Goal: Task Accomplishment & Management: Complete application form

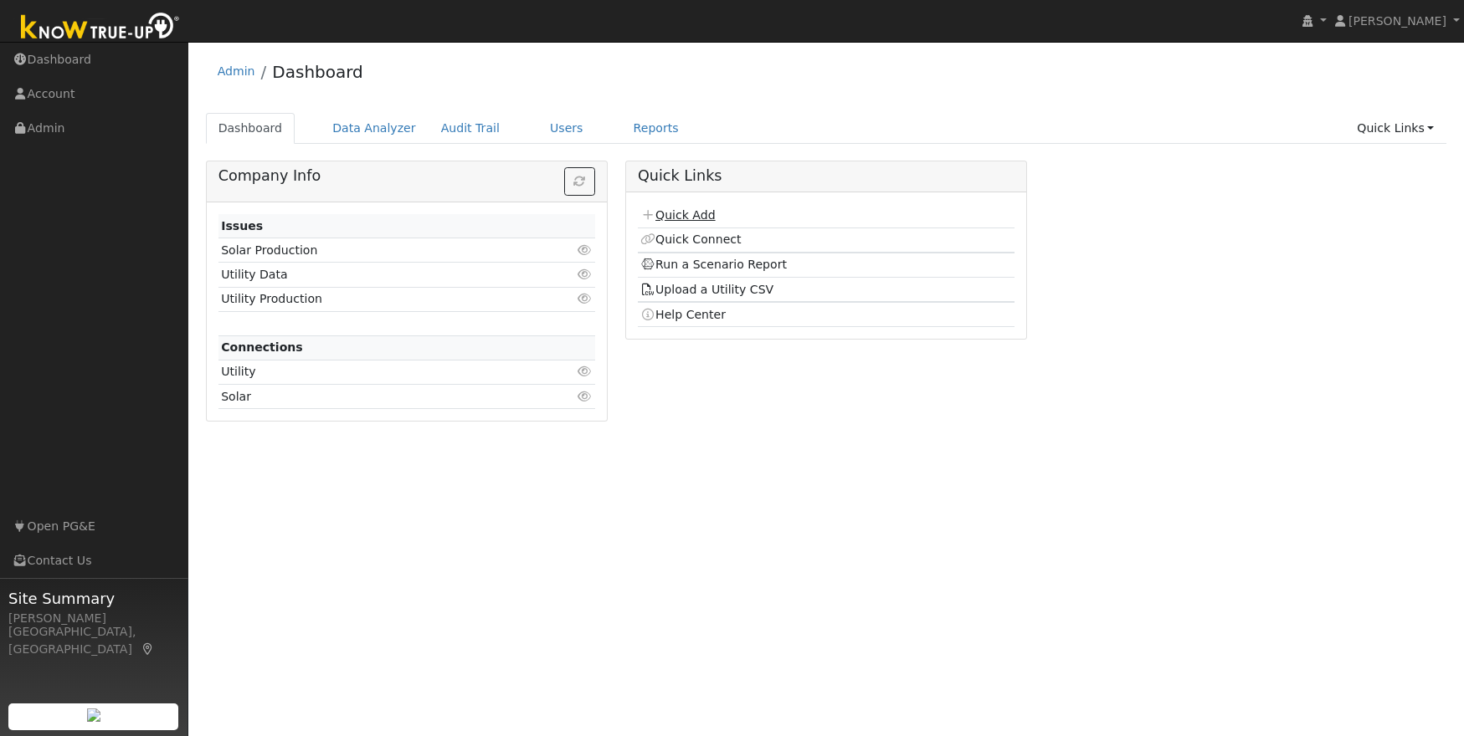
click at [675, 220] on link "Quick Add" at bounding box center [677, 214] width 74 height 13
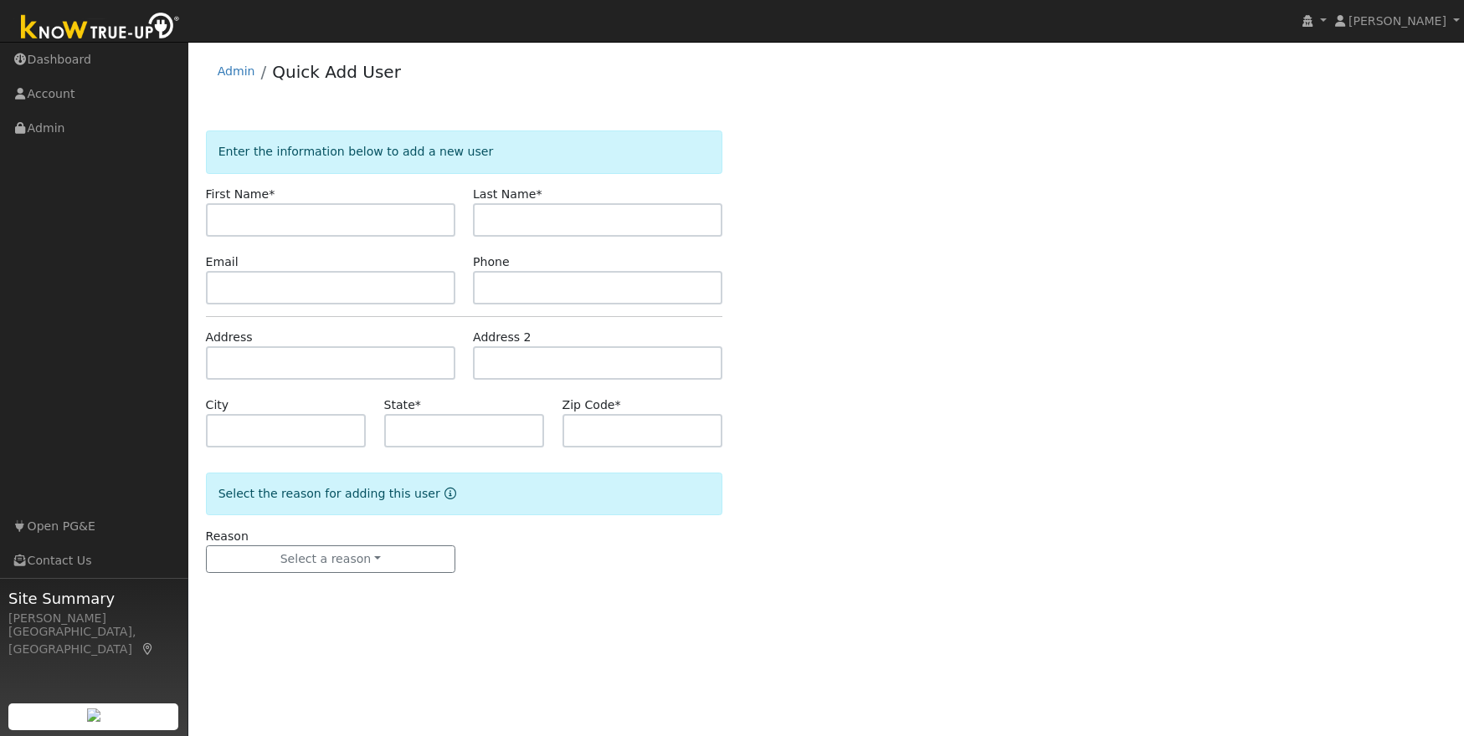
click at [331, 218] on input "text" at bounding box center [330, 219] width 249 height 33
type input "[PERSON_NAME]"
type input "Vieira"
click at [347, 291] on input "text" at bounding box center [330, 287] width 249 height 33
paste input "[EMAIL_ADDRESS][DOMAIN_NAME]"
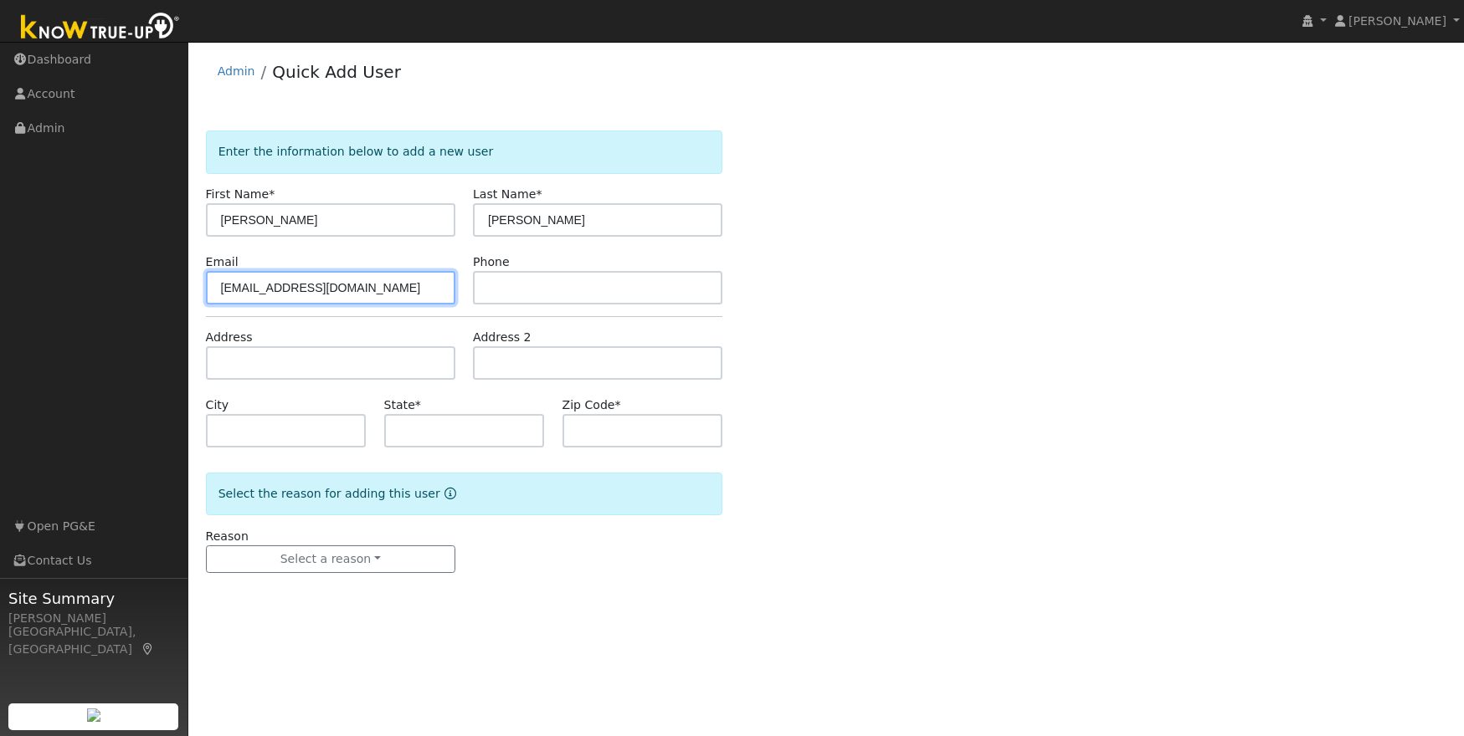
type input "[EMAIL_ADDRESS][DOMAIN_NAME]"
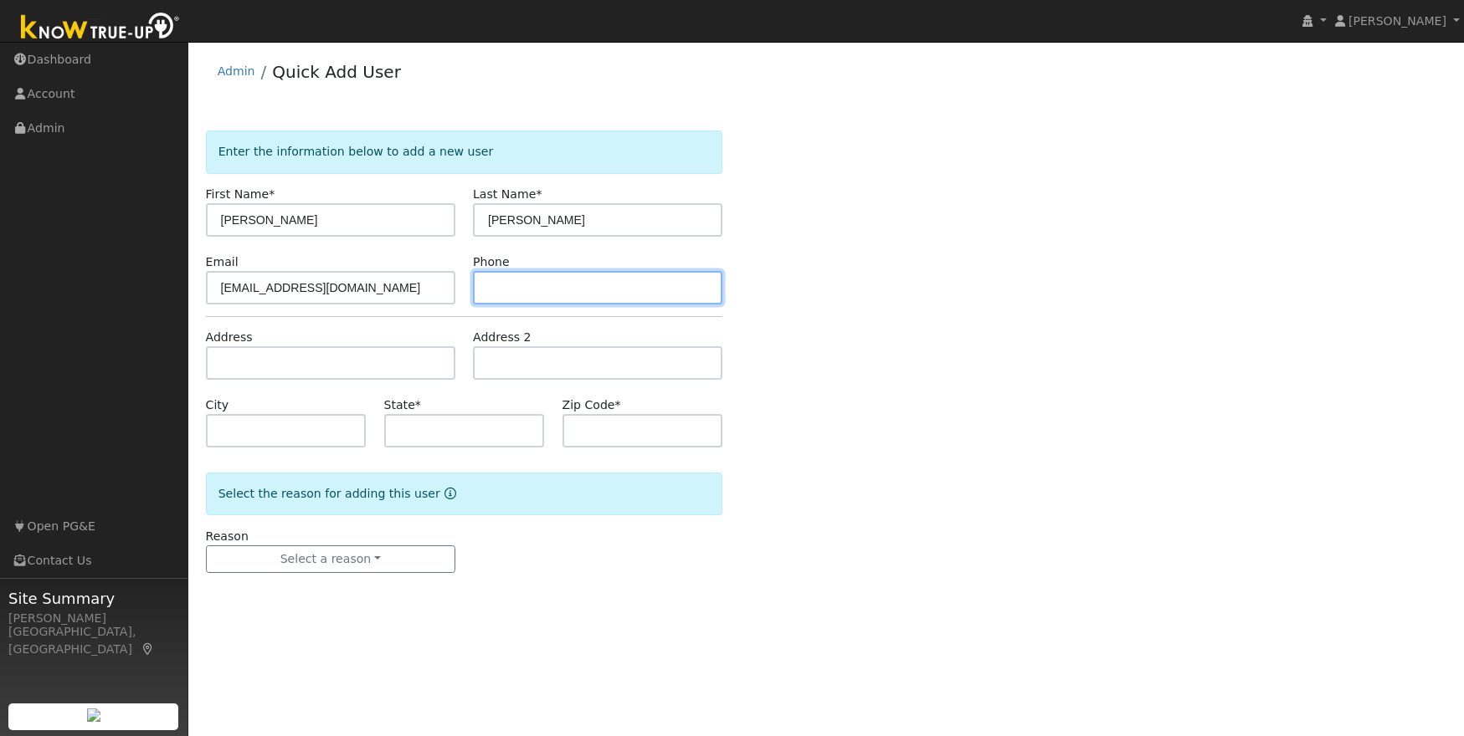
click at [497, 293] on input "text" at bounding box center [597, 287] width 249 height 33
paste input "209-605-6724"
type input "209-605-6724"
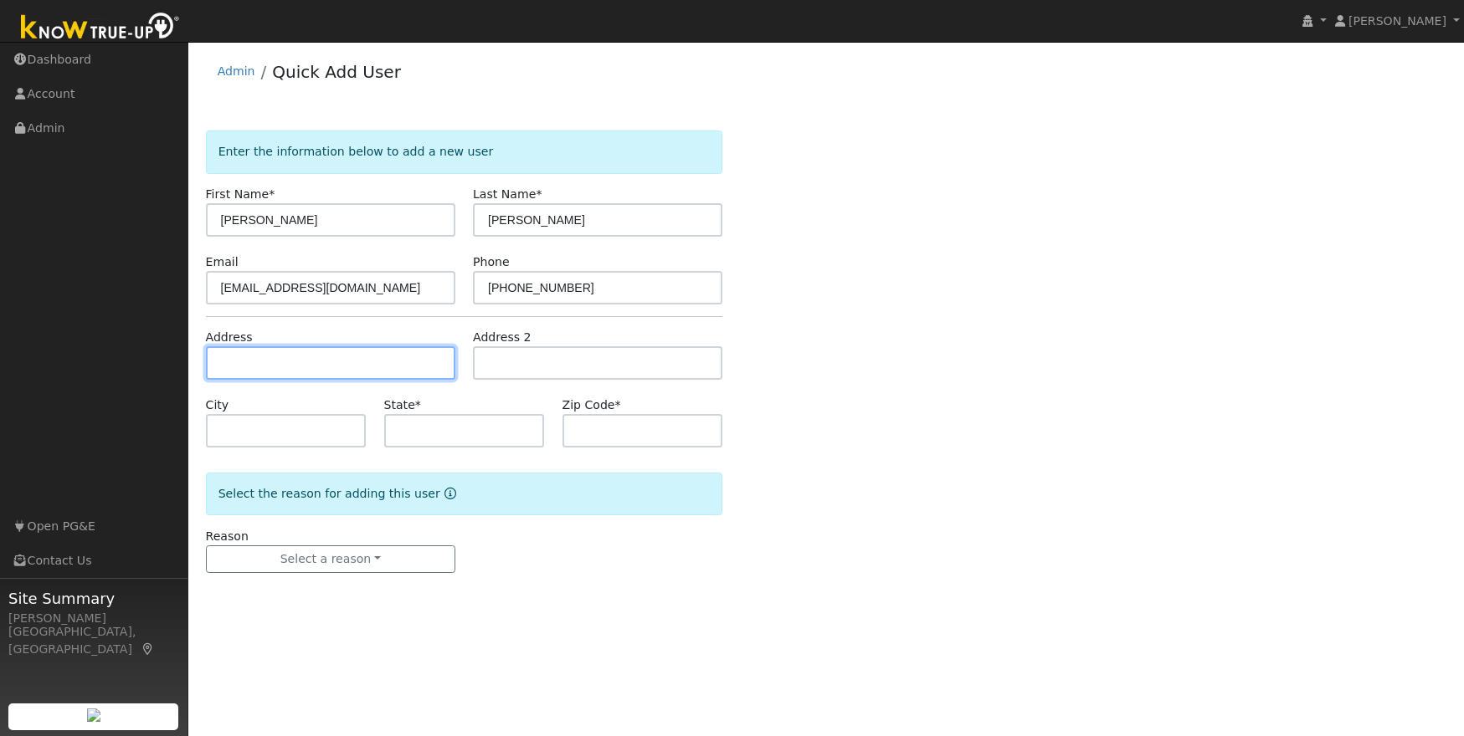
click at [276, 364] on input "text" at bounding box center [330, 362] width 249 height 33
paste input "13530 Tres Casas"
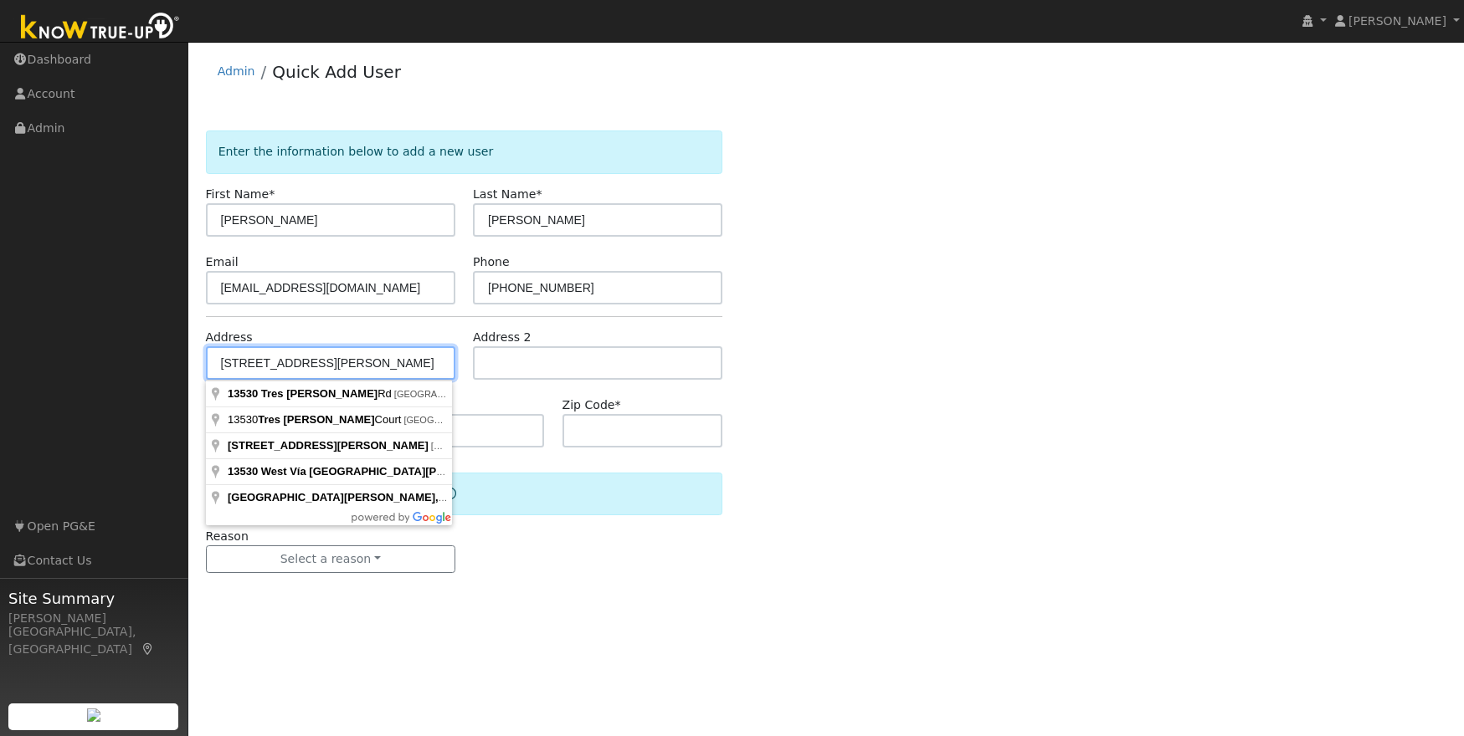
type input "13530 Tres Casas Road"
type input "Sonora"
type input "CA"
type input "95370"
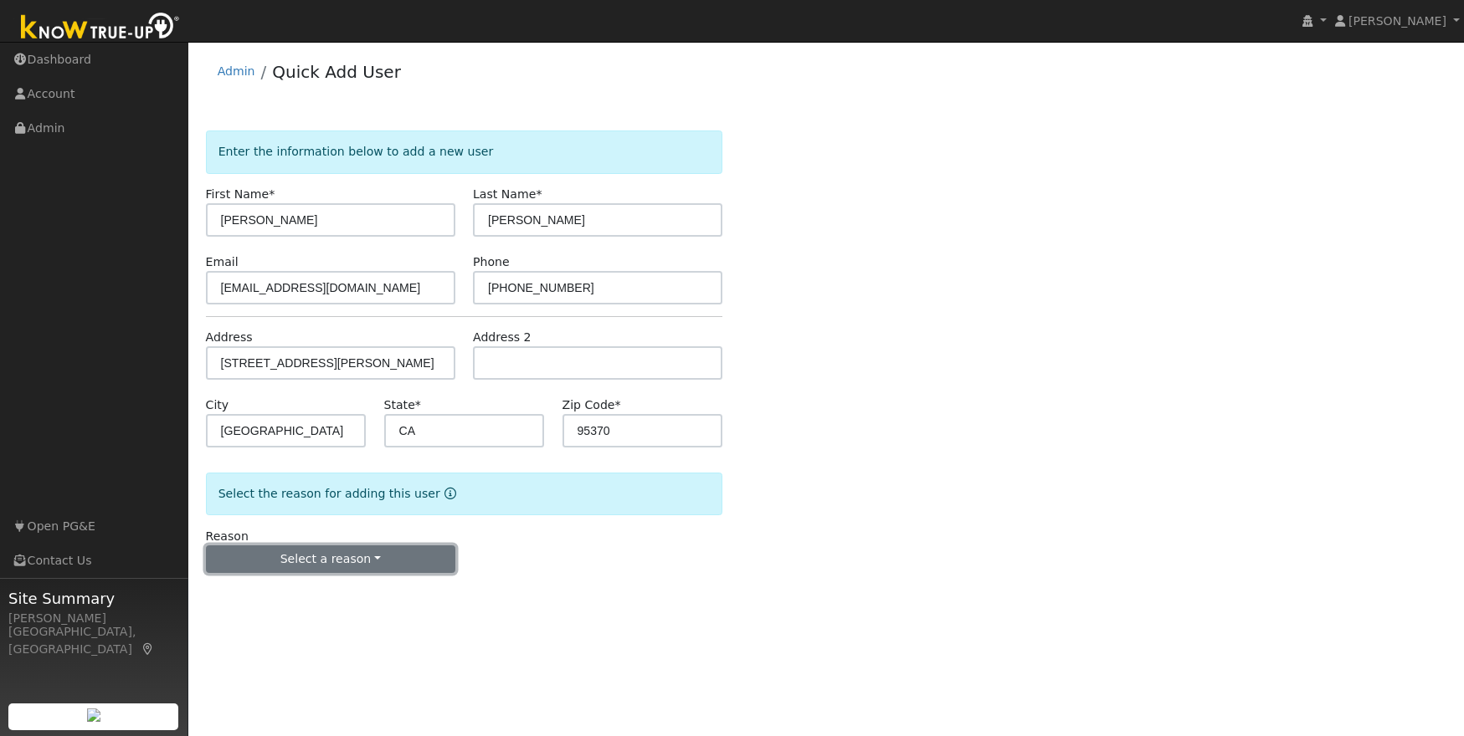
click at [359, 555] on button "Select a reason" at bounding box center [330, 560] width 249 height 28
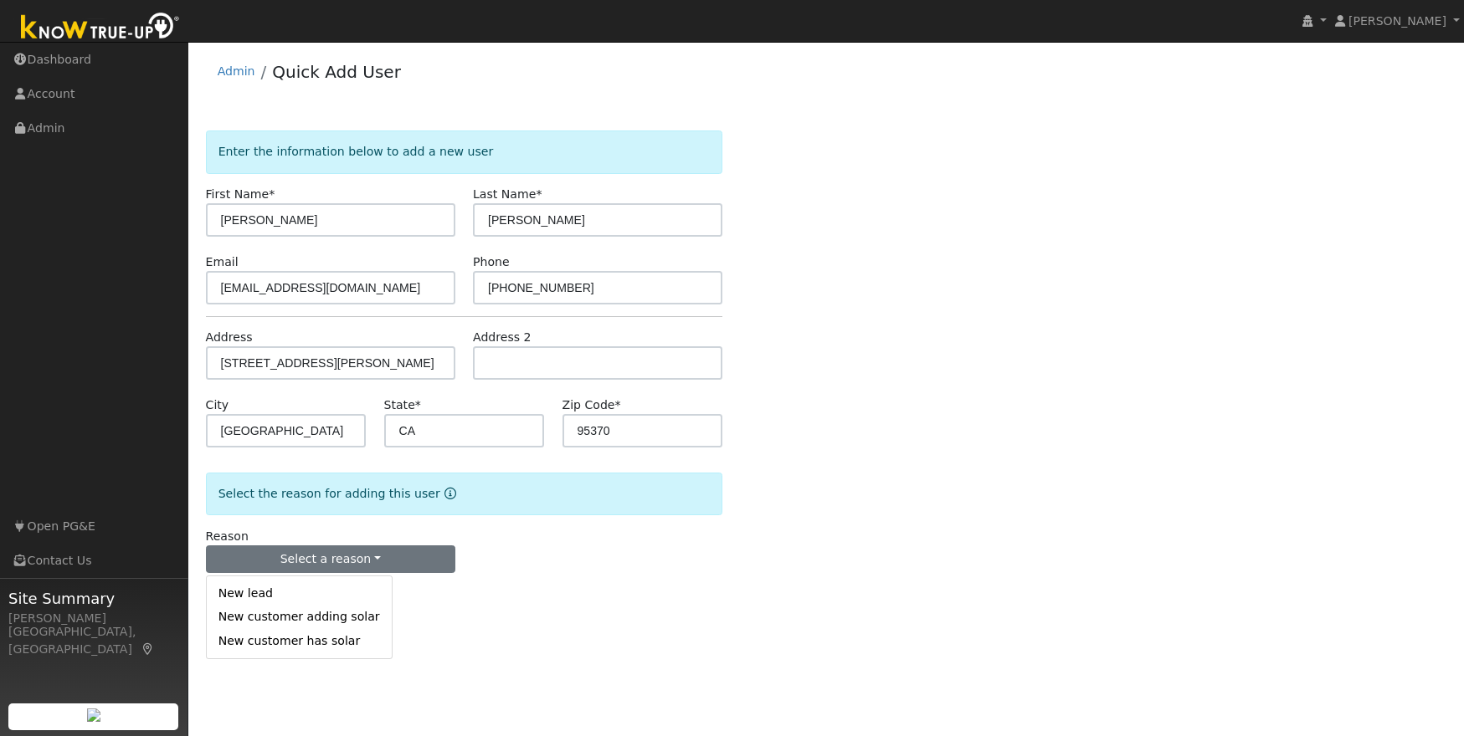
click at [270, 593] on link "New lead" at bounding box center [299, 593] width 185 height 23
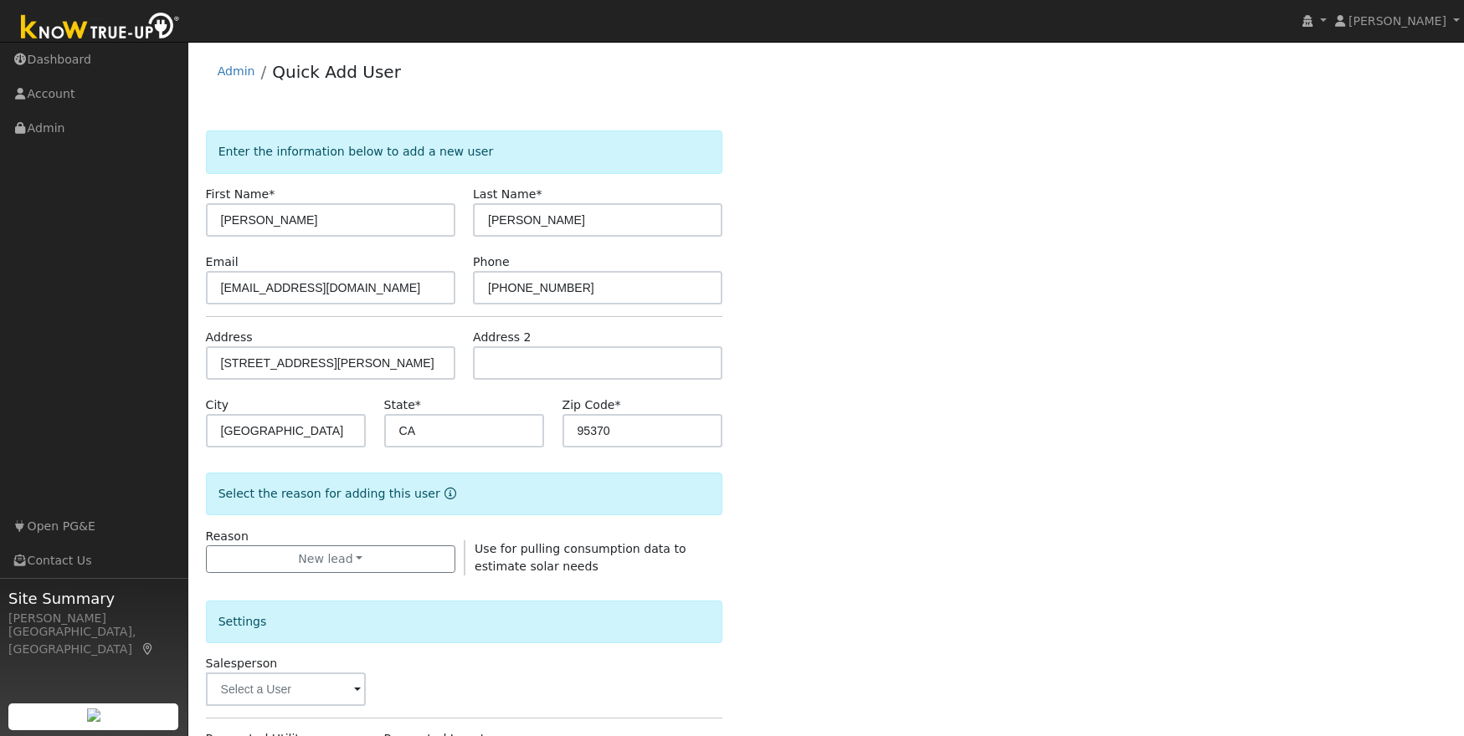
scroll to position [347, 0]
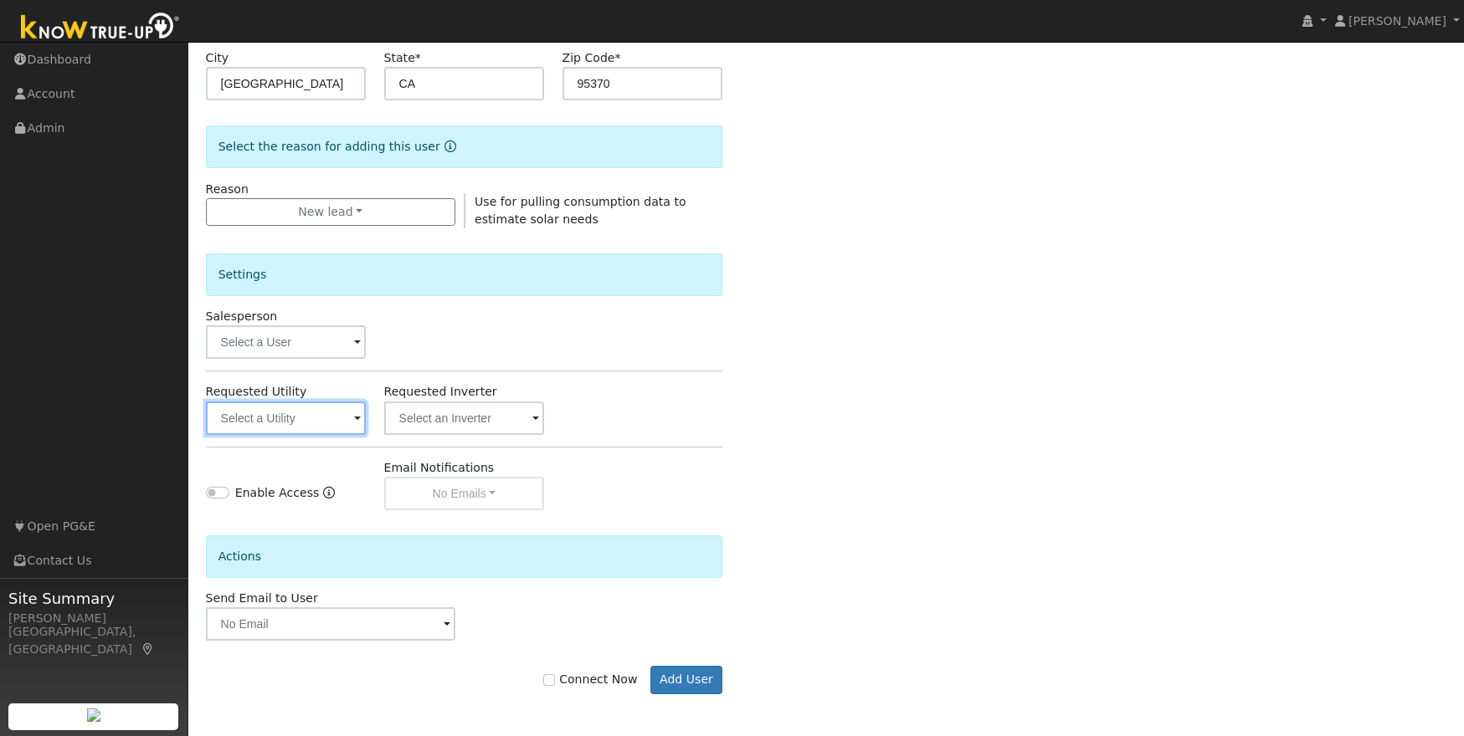
click at [294, 413] on input "text" at bounding box center [286, 418] width 161 height 33
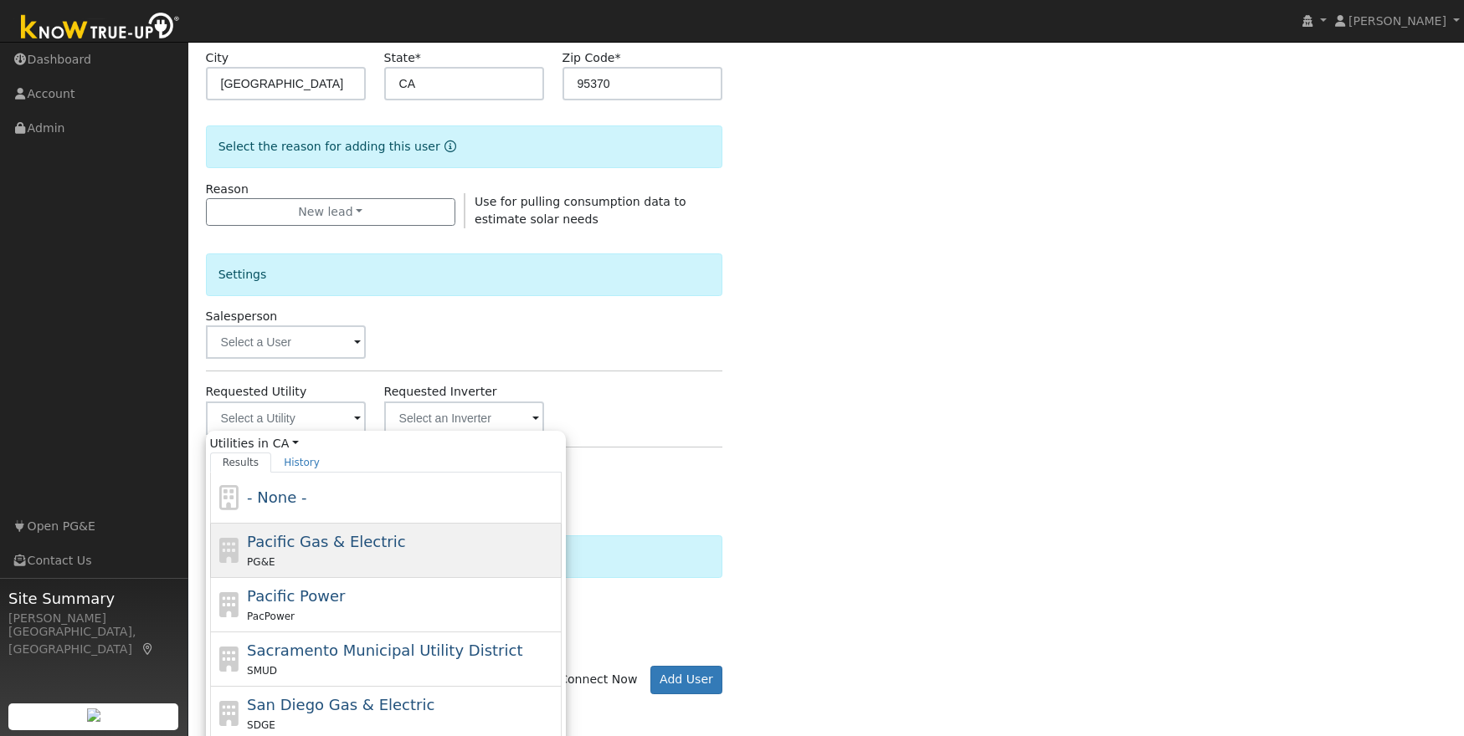
click at [320, 541] on span "Pacific Gas & Electric" at bounding box center [326, 542] width 158 height 18
type input "Pacific Gas & Electric"
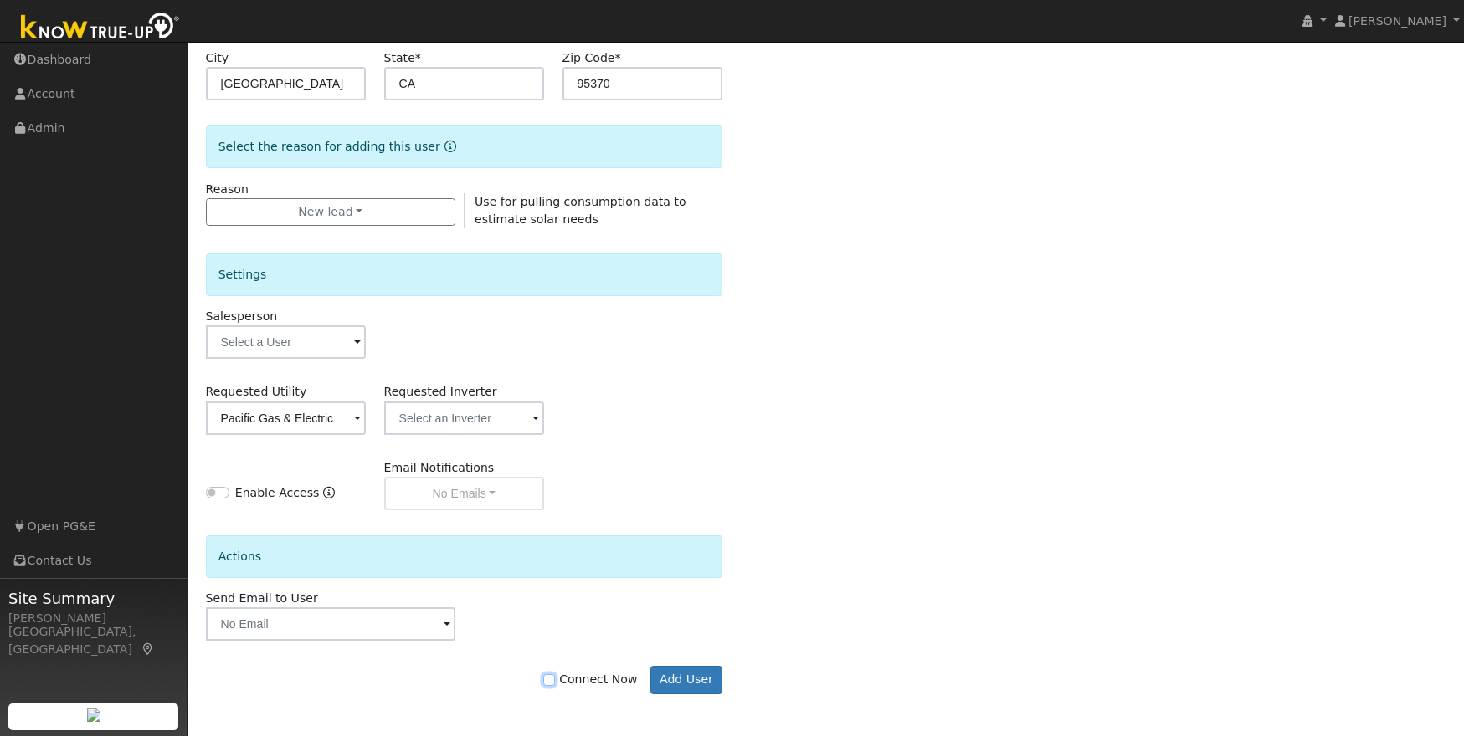
click at [555, 675] on input "Connect Now" at bounding box center [549, 681] width 12 height 12
checkbox input "true"
click at [693, 684] on button "Add User" at bounding box center [686, 680] width 73 height 28
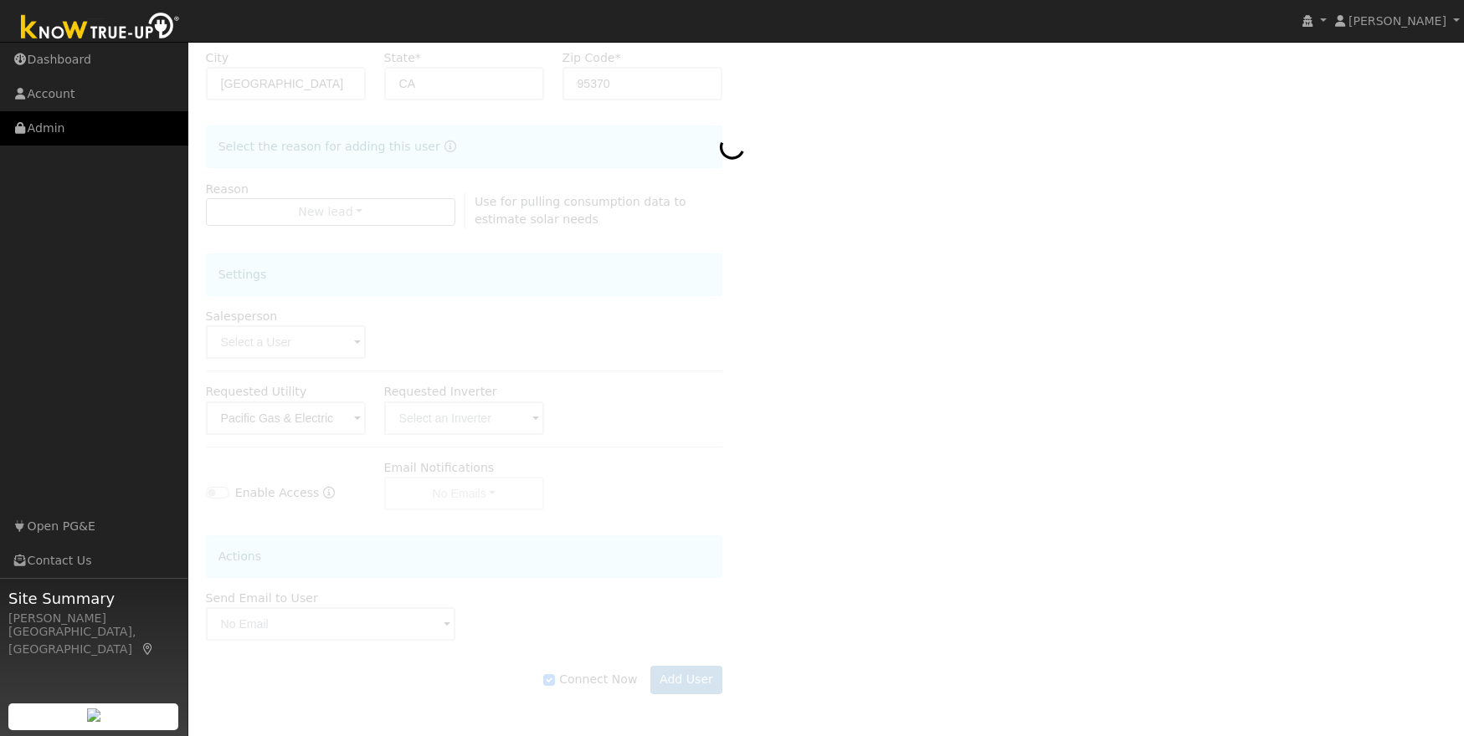
click at [47, 128] on link "Admin" at bounding box center [94, 128] width 188 height 34
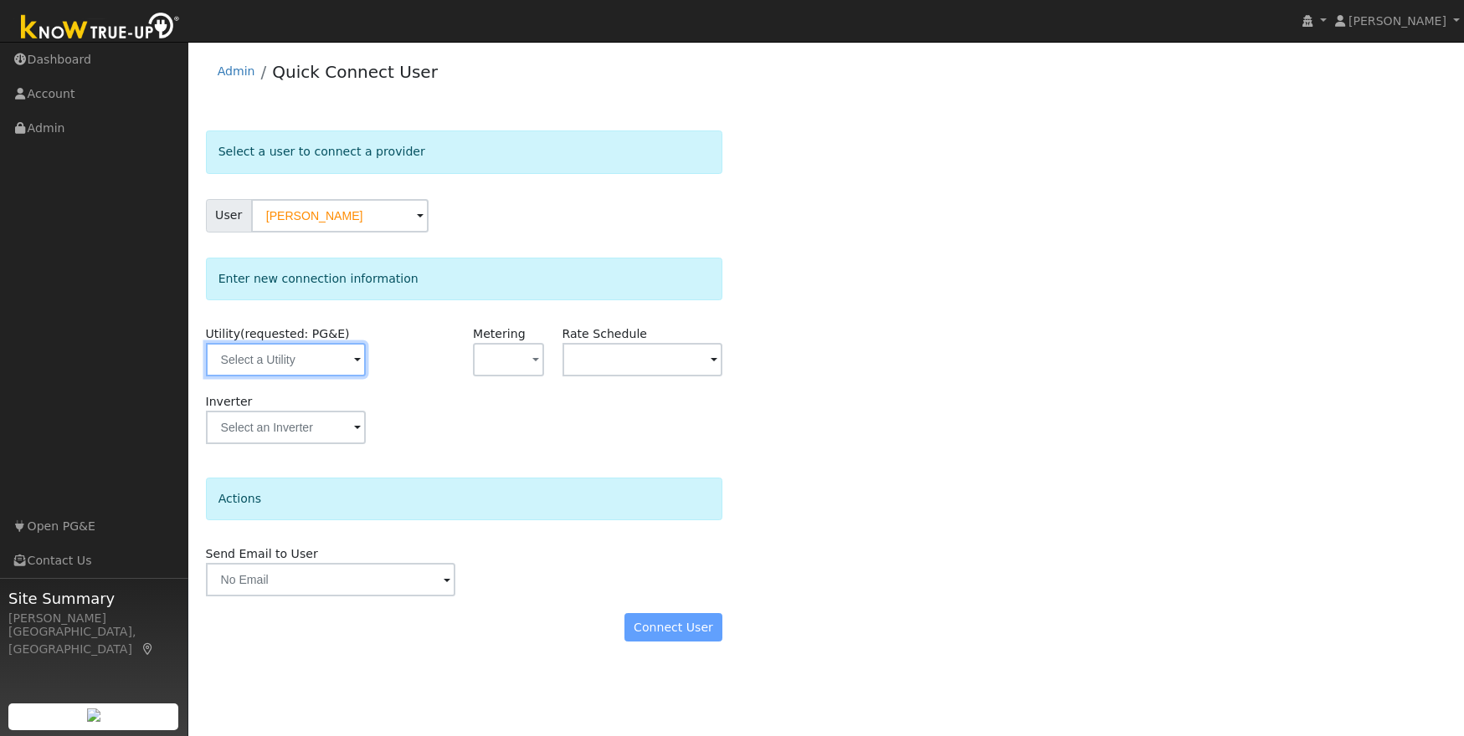
click at [274, 354] on input "text" at bounding box center [286, 359] width 161 height 33
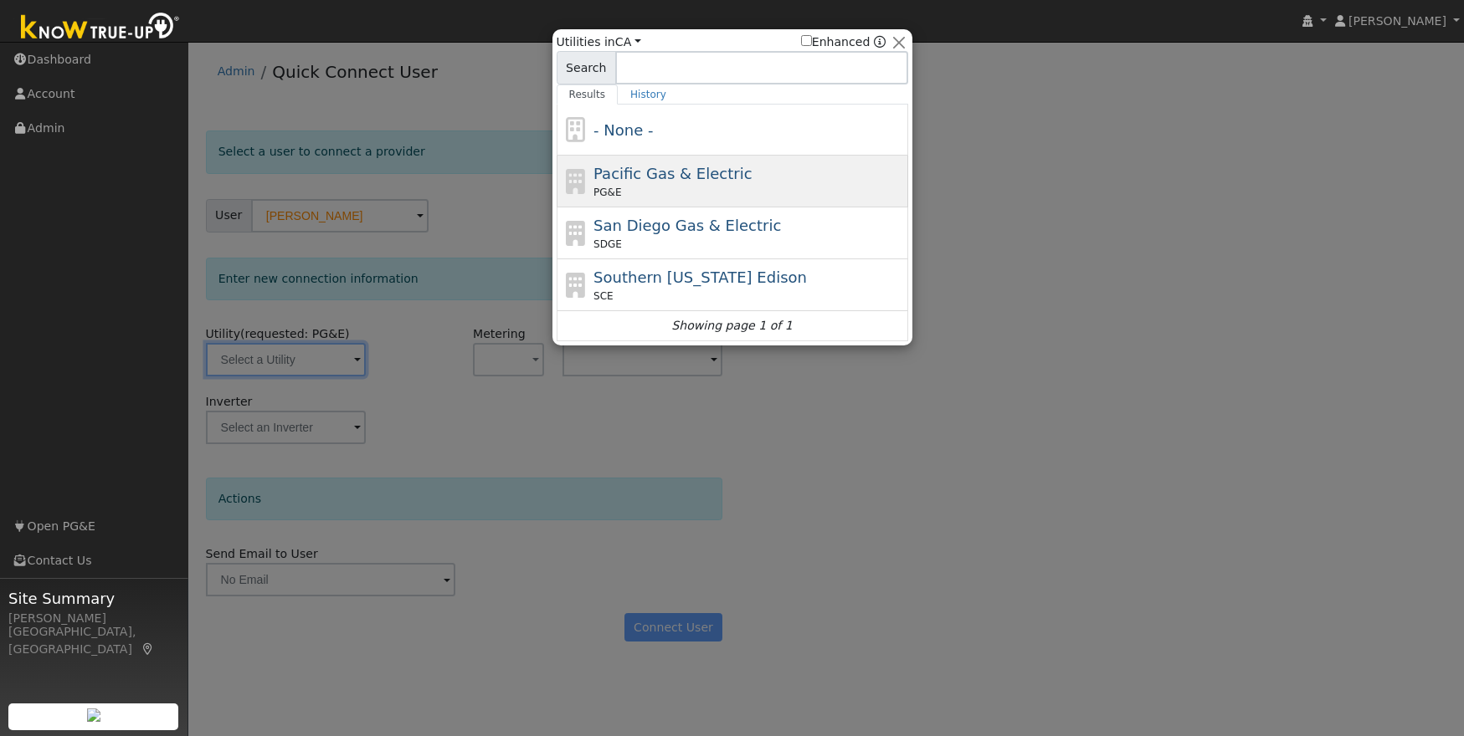
click at [793, 185] on div "PG&E" at bounding box center [748, 192] width 310 height 15
type input "PG&E"
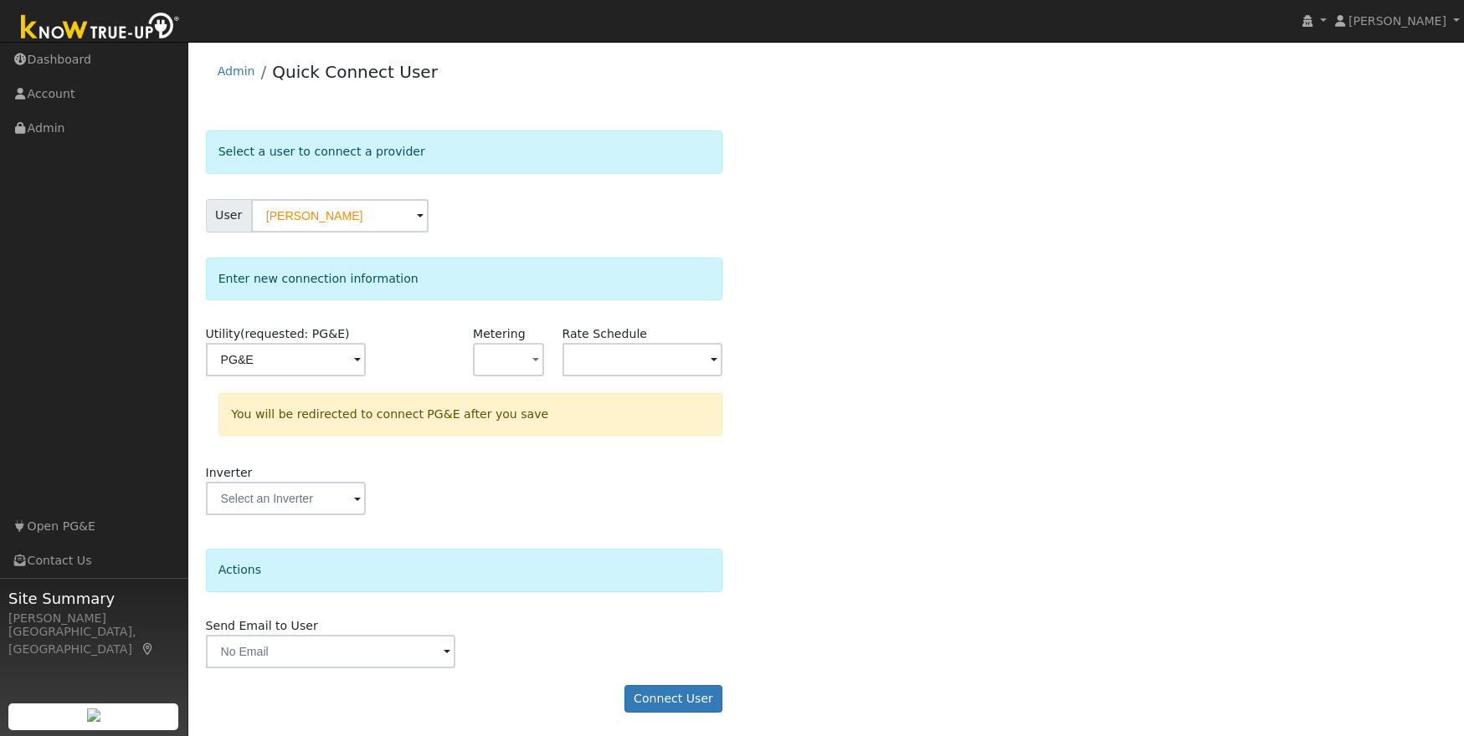
click at [361, 361] on span at bounding box center [357, 360] width 7 height 19
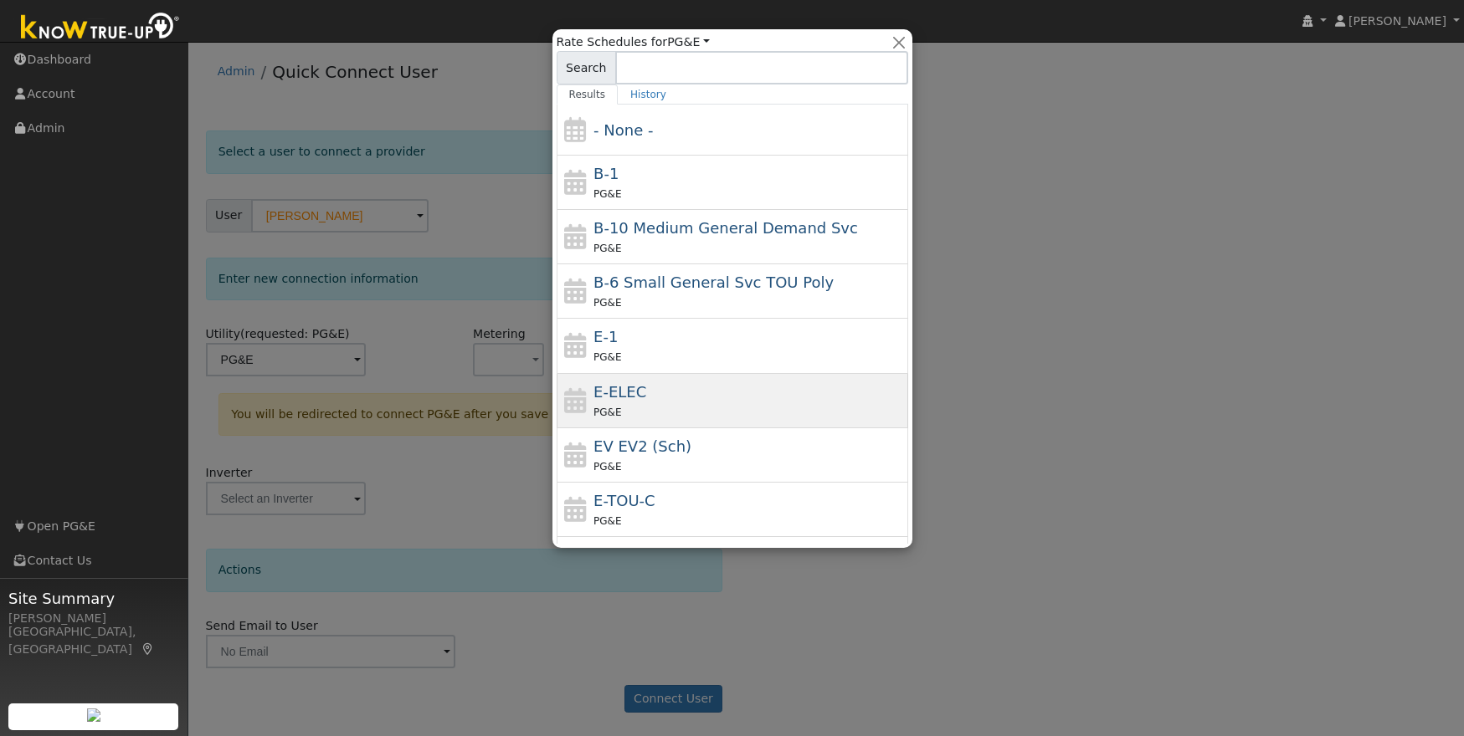
click at [687, 398] on div "E-ELEC PG&E" at bounding box center [748, 401] width 310 height 40
type input "E-ELEC"
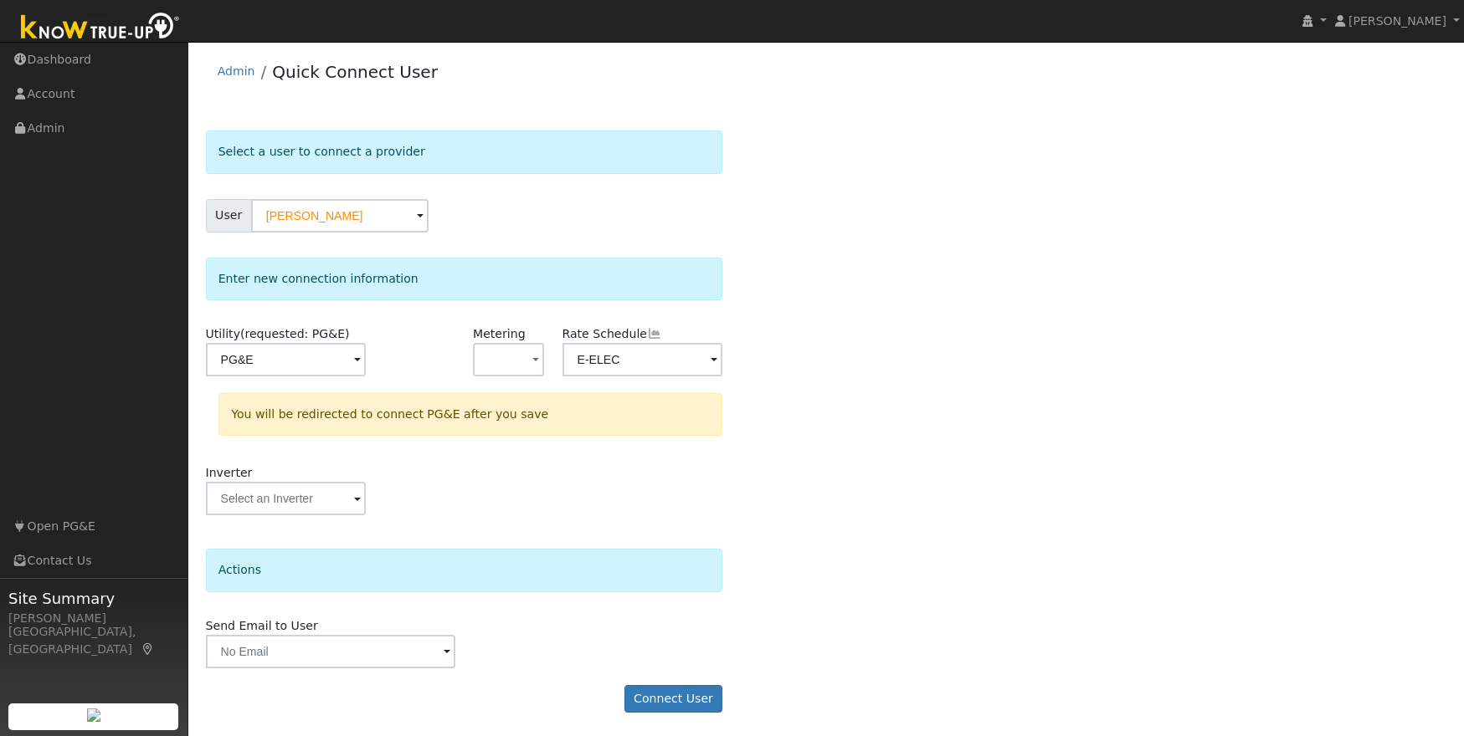
click at [838, 456] on div "Select a user to connect a provider User Dave Vieira Account Default Account De…" at bounding box center [826, 430] width 1241 height 599
click at [668, 698] on button "Connect User" at bounding box center [673, 698] width 99 height 28
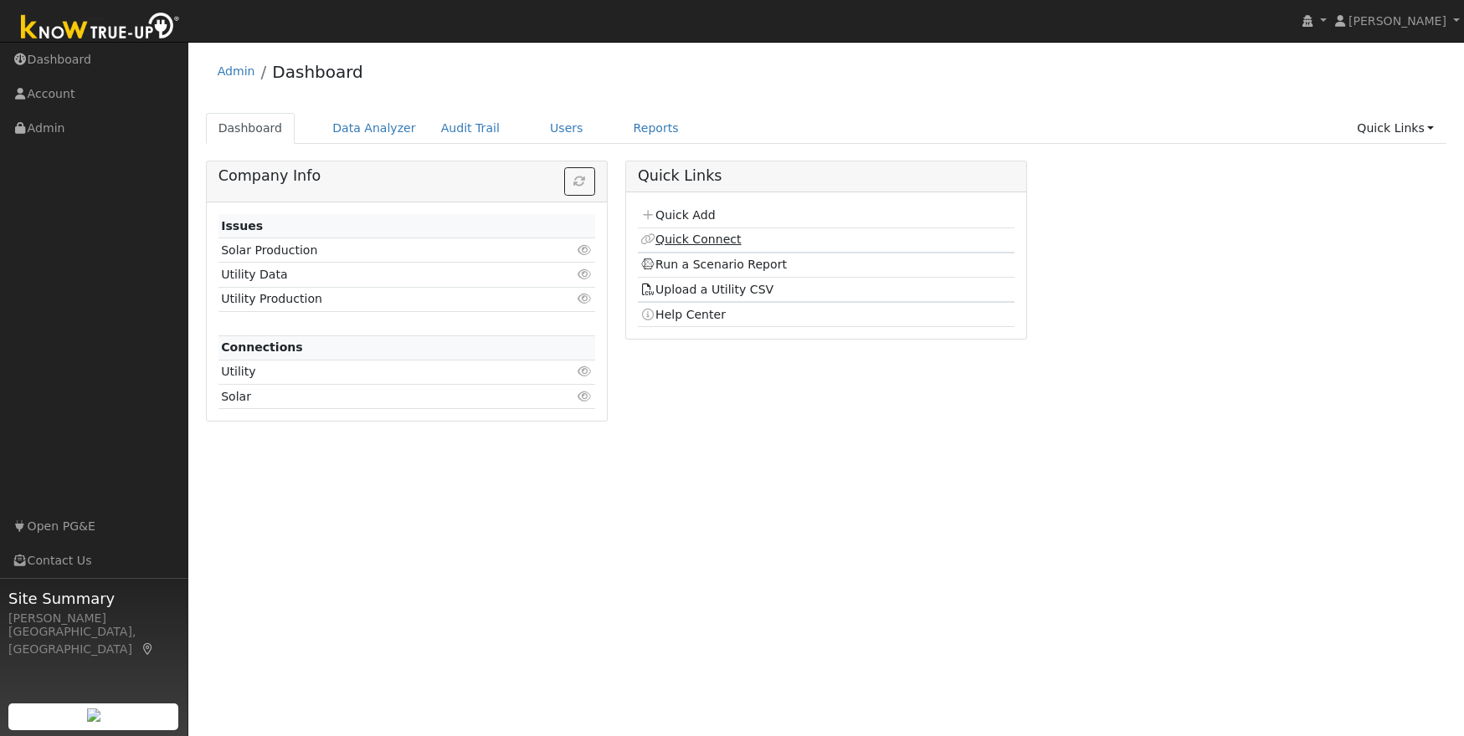
click at [705, 242] on link "Quick Connect" at bounding box center [690, 239] width 100 height 13
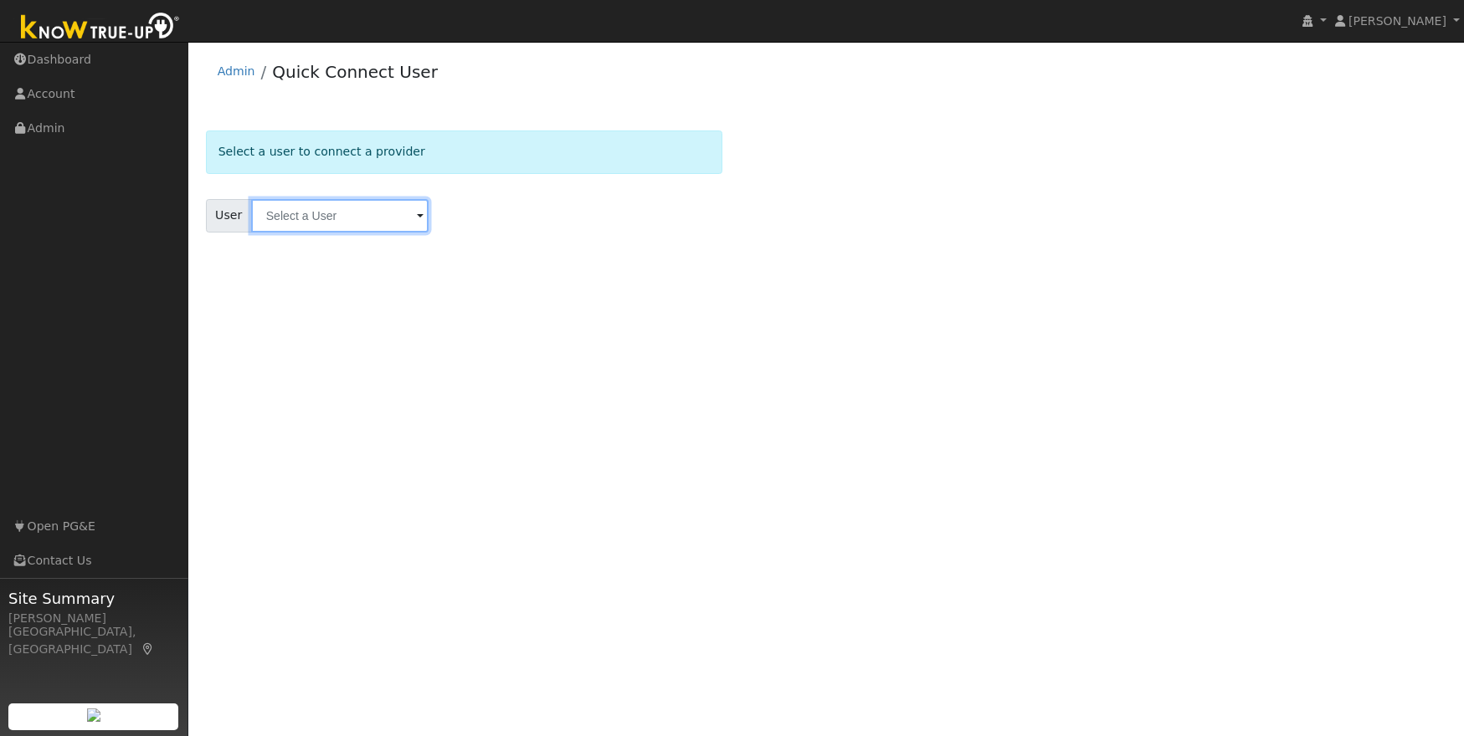
click at [308, 221] on input "text" at bounding box center [339, 215] width 177 height 33
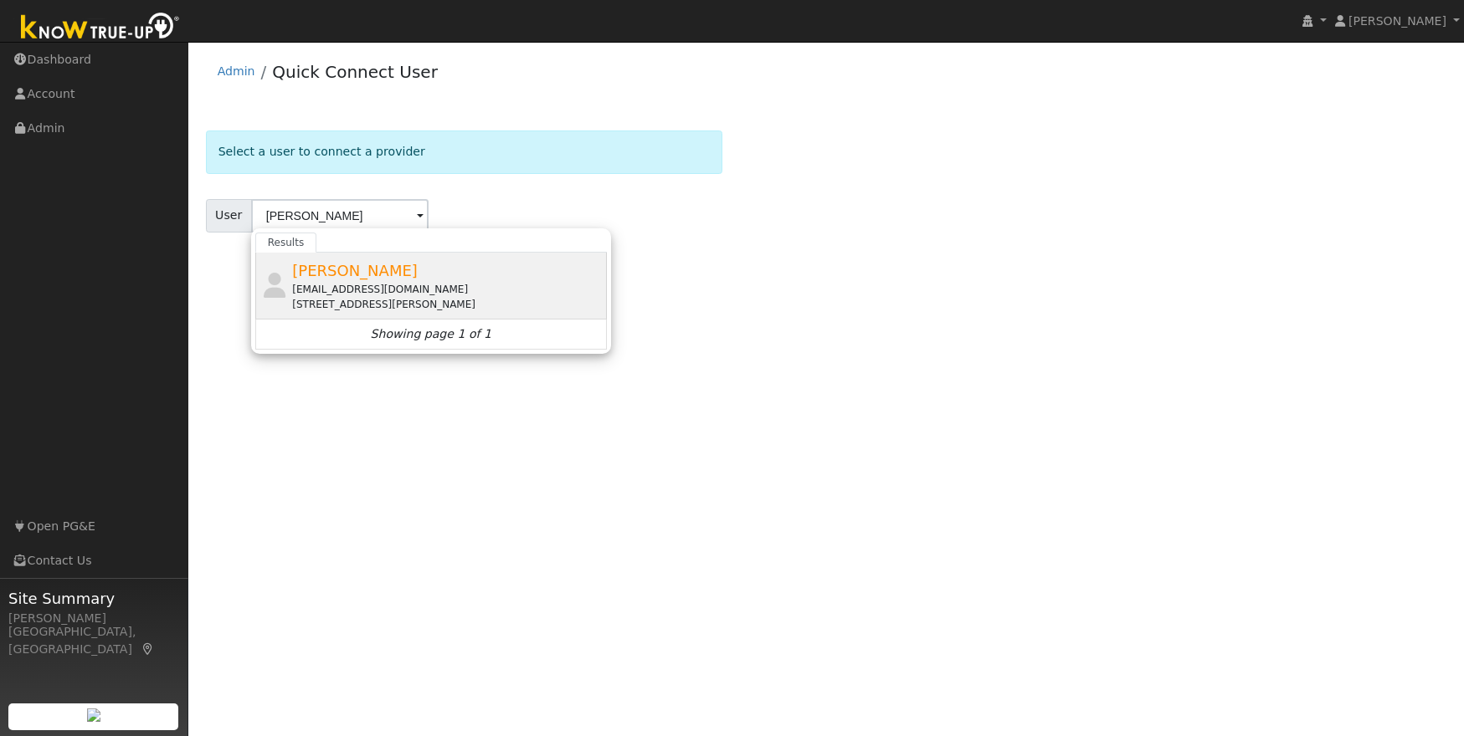
click at [347, 303] on div "13530 Tres Casas Road, Sonora, CA 95370" at bounding box center [447, 304] width 310 height 15
type input "Dave Vieira"
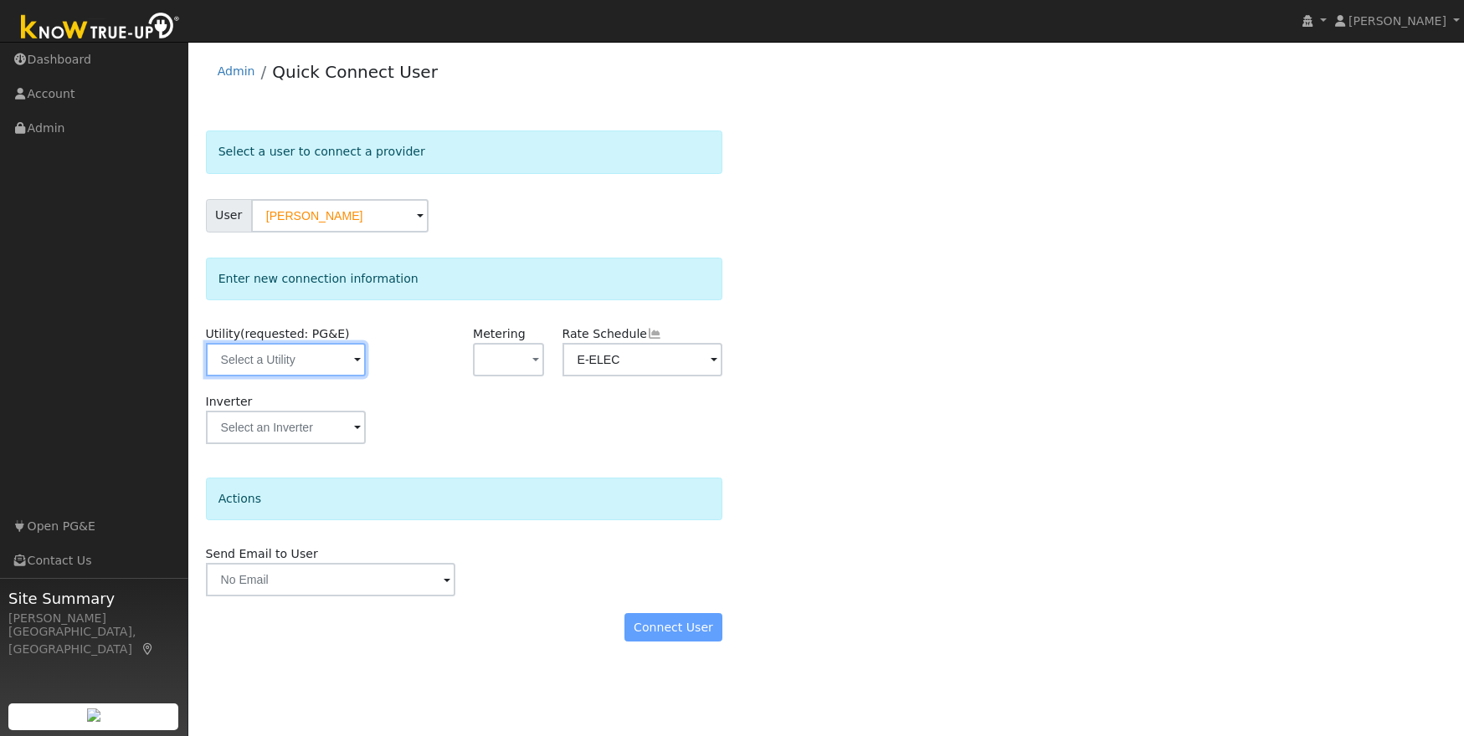
click at [321, 362] on input "text" at bounding box center [286, 359] width 161 height 33
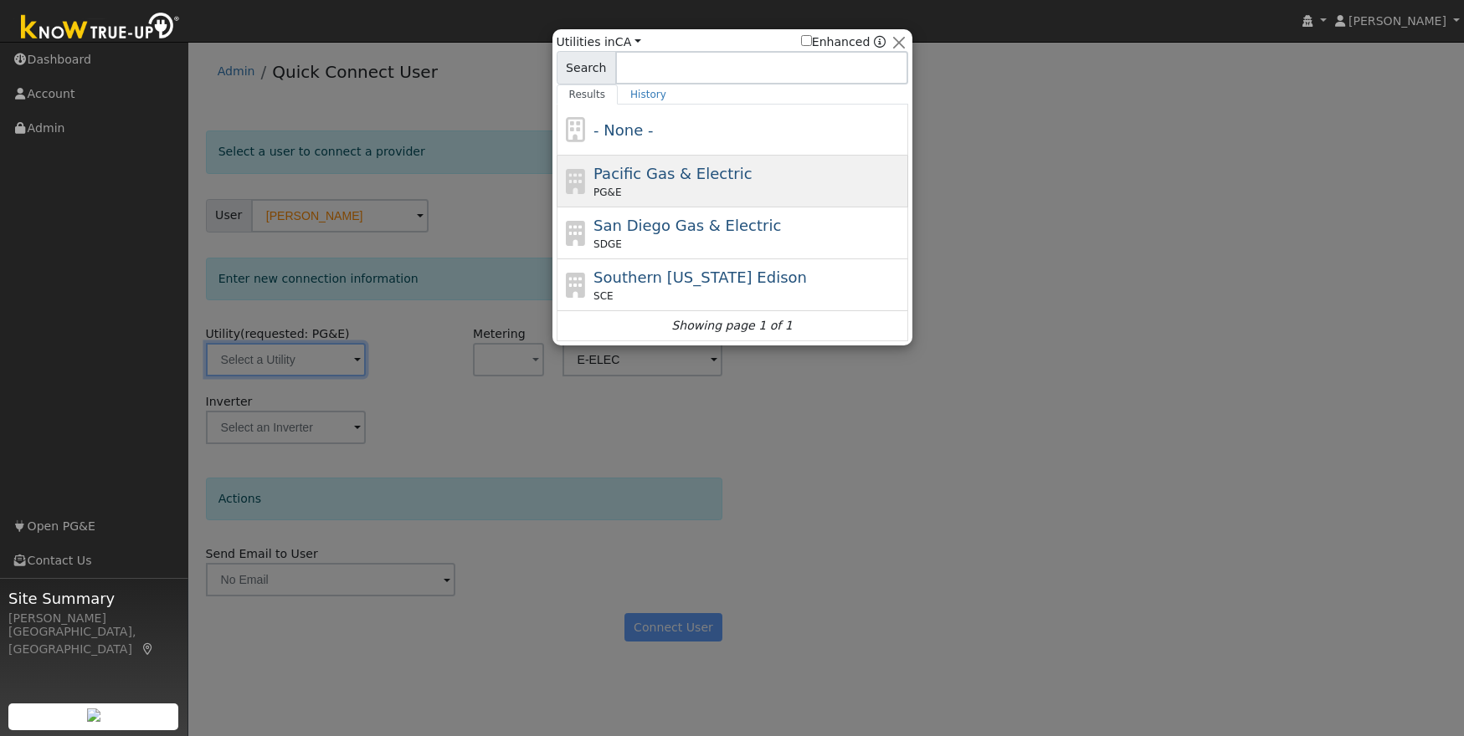
click at [733, 183] on div "Pacific Gas & Electric PG&E" at bounding box center [748, 181] width 310 height 38
type input "PG&E"
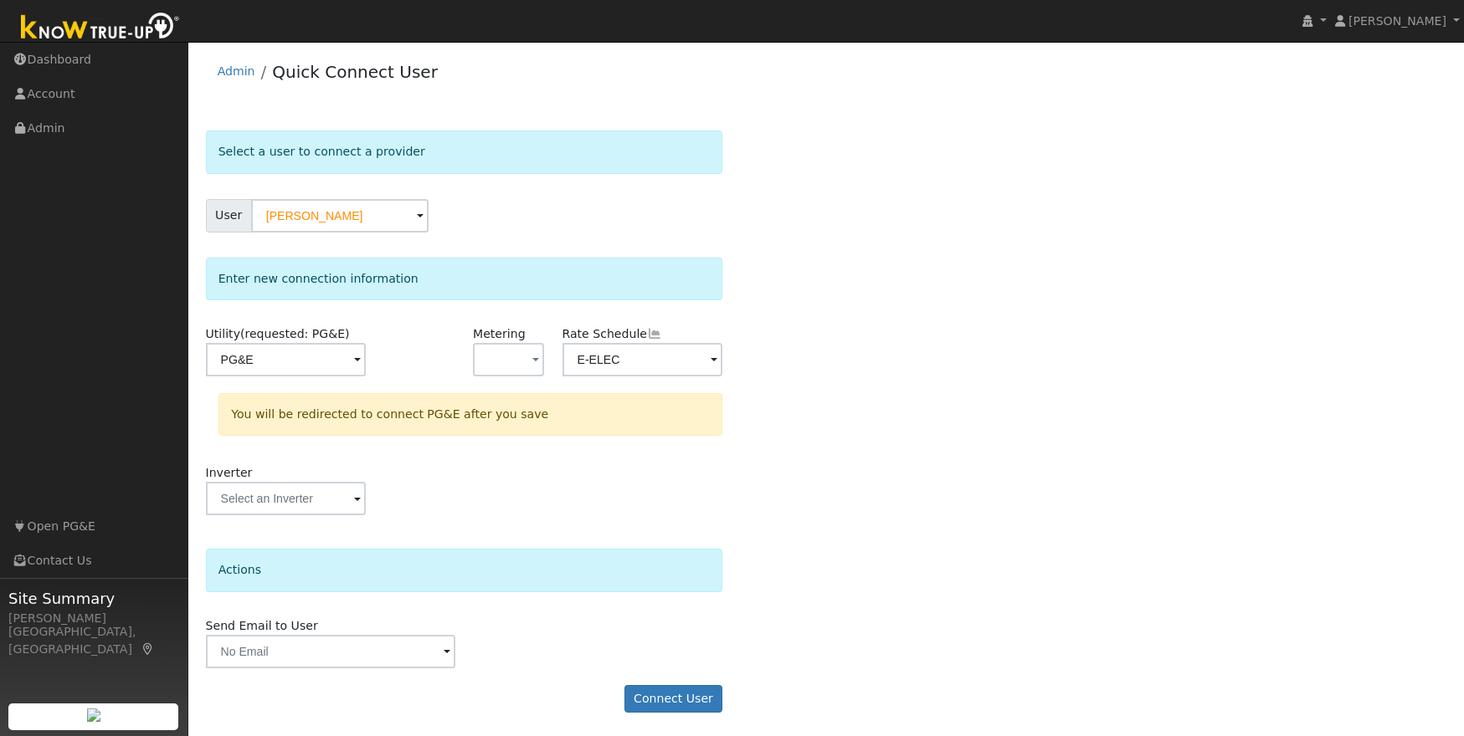
click at [803, 389] on div "Select a user to connect a provider User [PERSON_NAME] Account Default Account …" at bounding box center [826, 430] width 1241 height 599
click at [675, 695] on button "Connect User" at bounding box center [673, 698] width 99 height 28
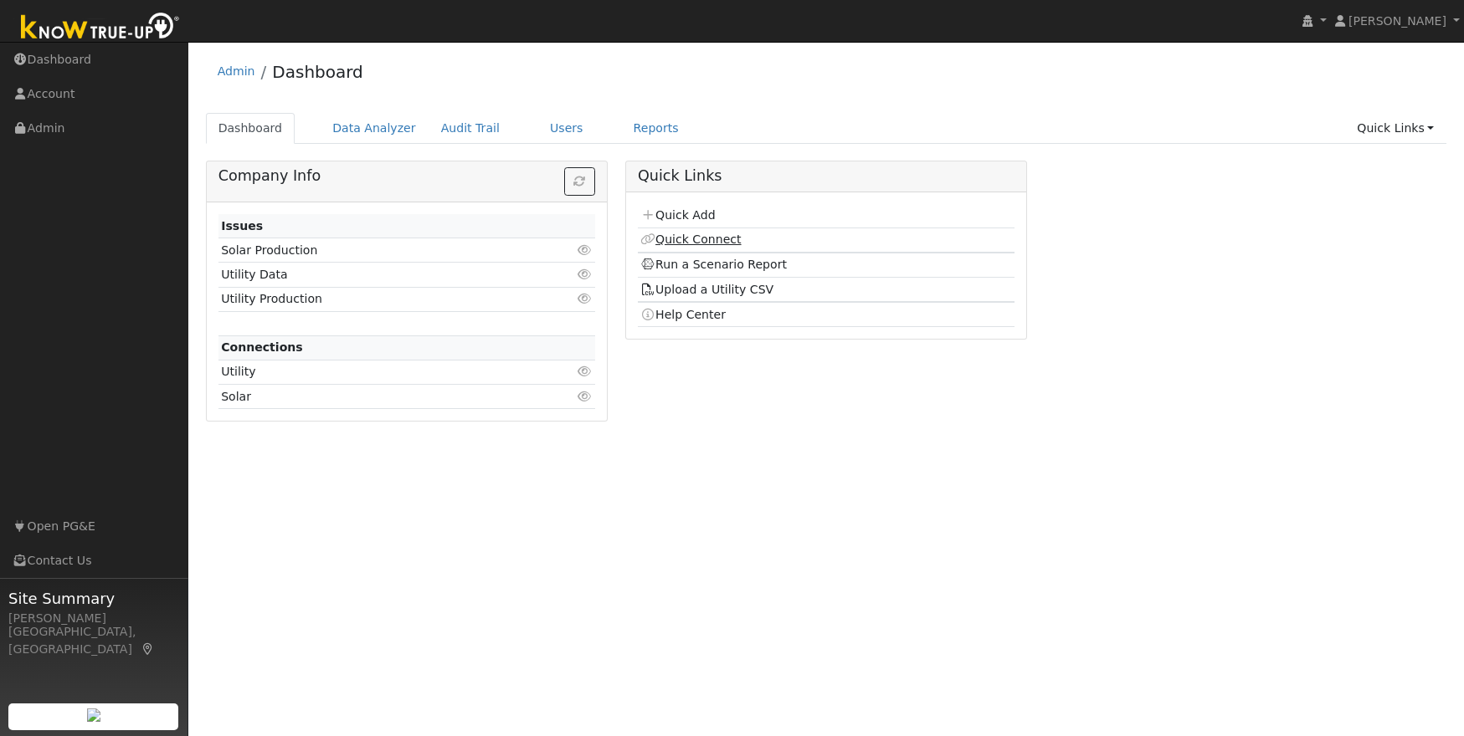
click at [685, 234] on link "Quick Connect" at bounding box center [690, 239] width 100 height 13
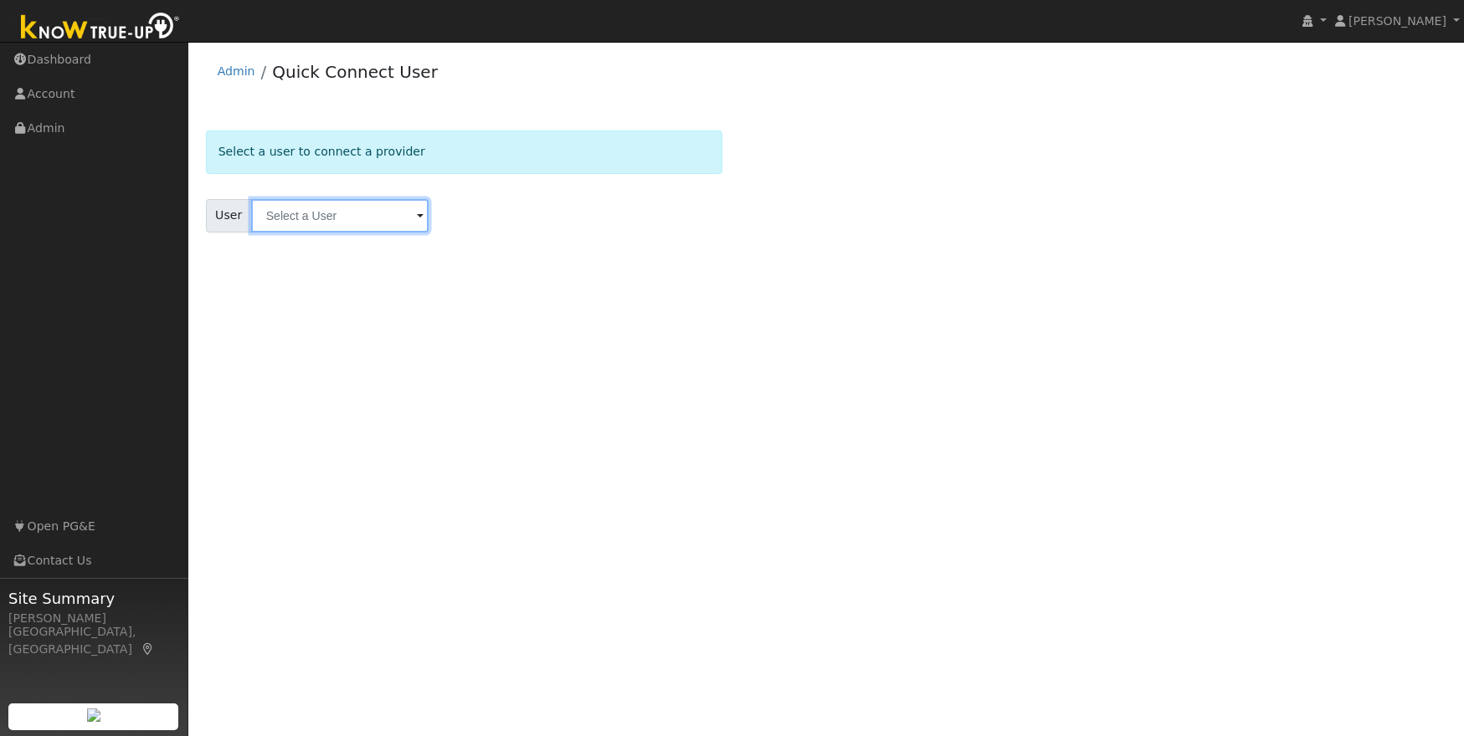
click at [313, 218] on input "text" at bounding box center [339, 215] width 177 height 33
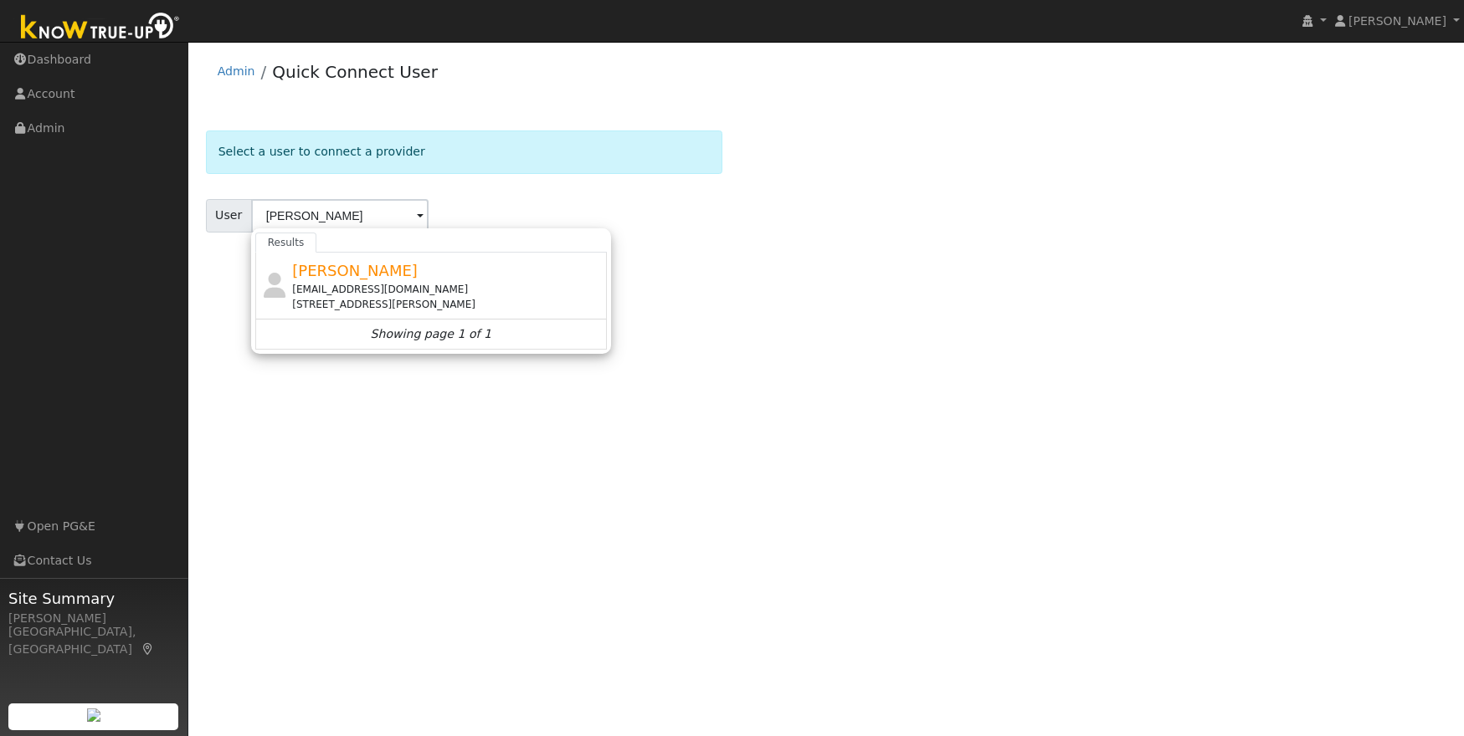
click at [351, 267] on span "[PERSON_NAME]" at bounding box center [355, 271] width 126 height 18
type input "[PERSON_NAME]"
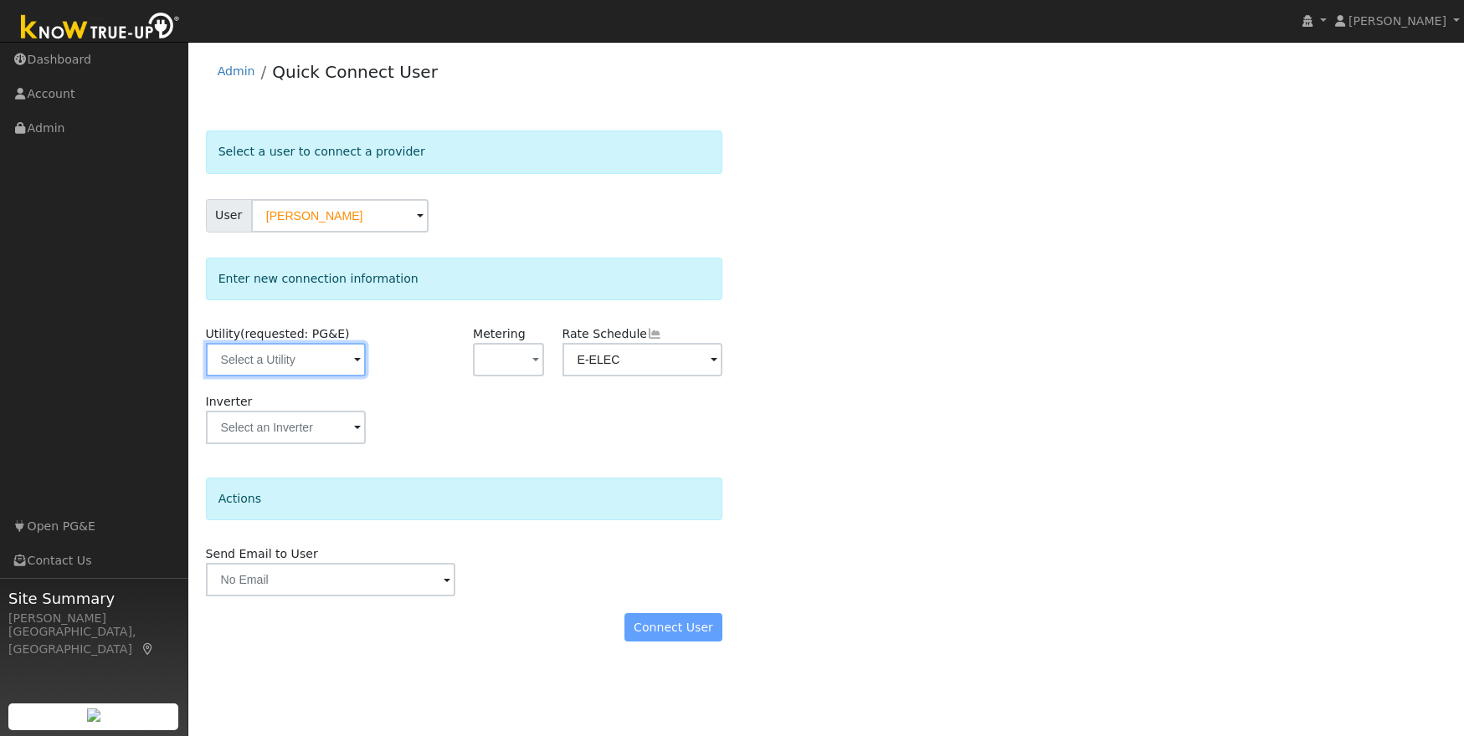
click at [343, 354] on input "text" at bounding box center [286, 359] width 161 height 33
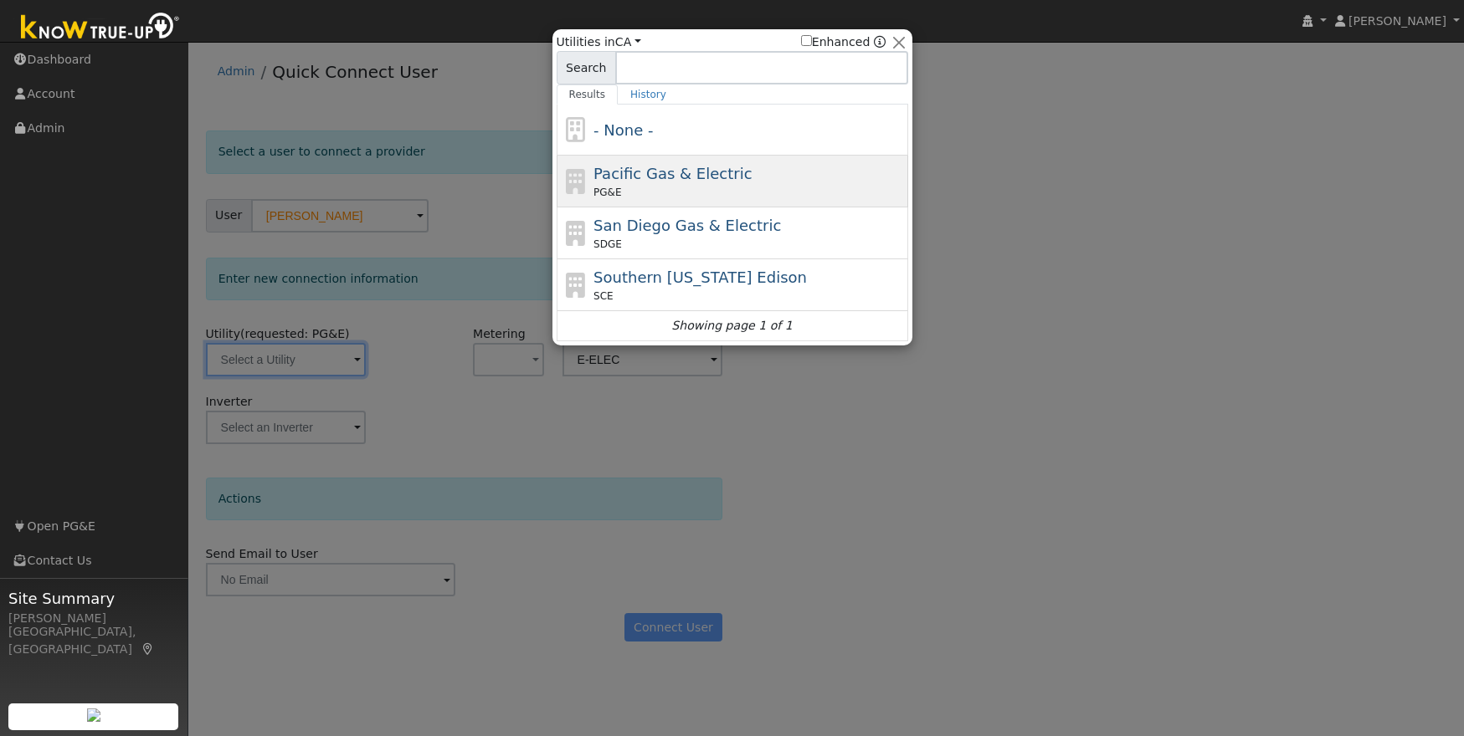
click at [752, 188] on div "PG&E" at bounding box center [748, 192] width 310 height 15
type input "PG&E"
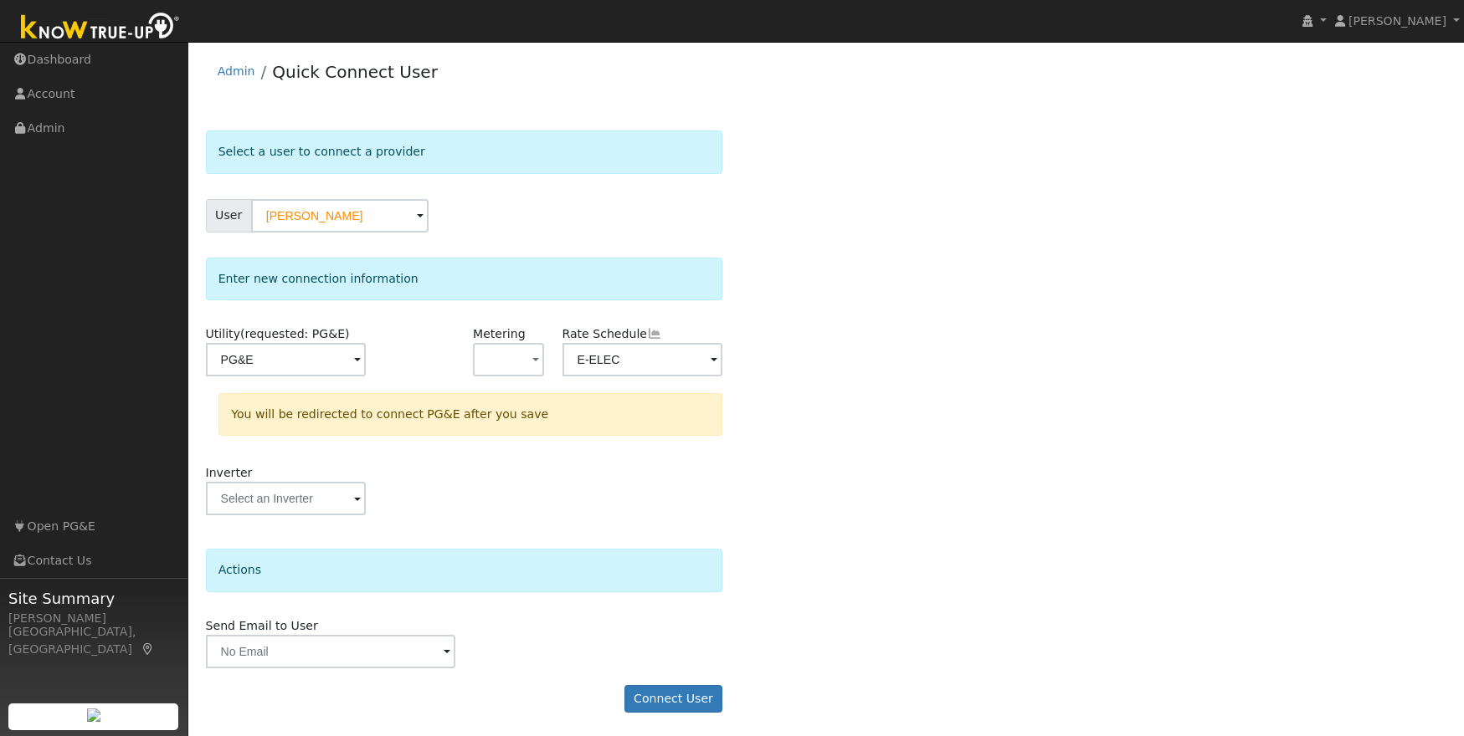
click at [752, 188] on div "Select a user to connect a provider User [PERSON_NAME] Account Default Account …" at bounding box center [826, 430] width 1241 height 599
click at [664, 702] on button "Connect User" at bounding box center [673, 699] width 99 height 28
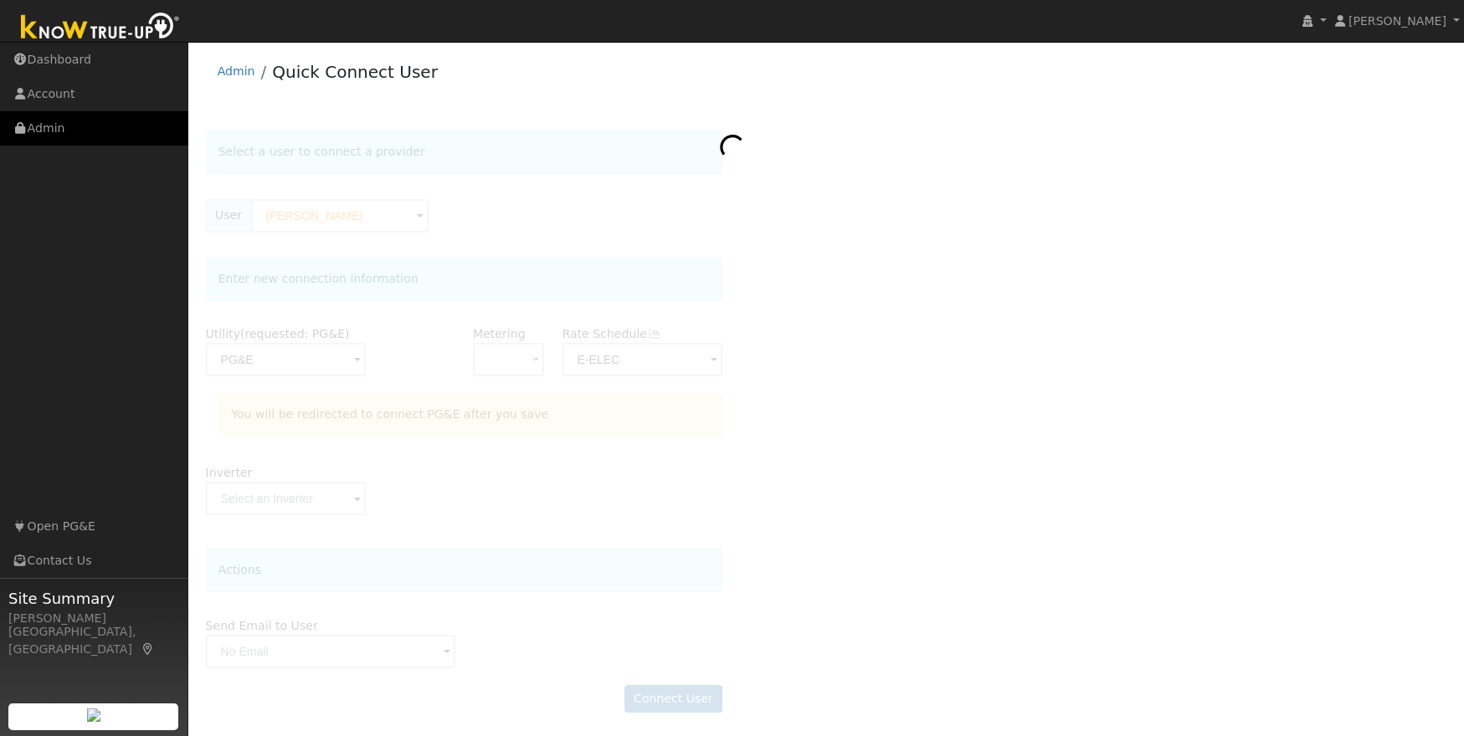
click at [47, 127] on link "Admin" at bounding box center [94, 128] width 188 height 34
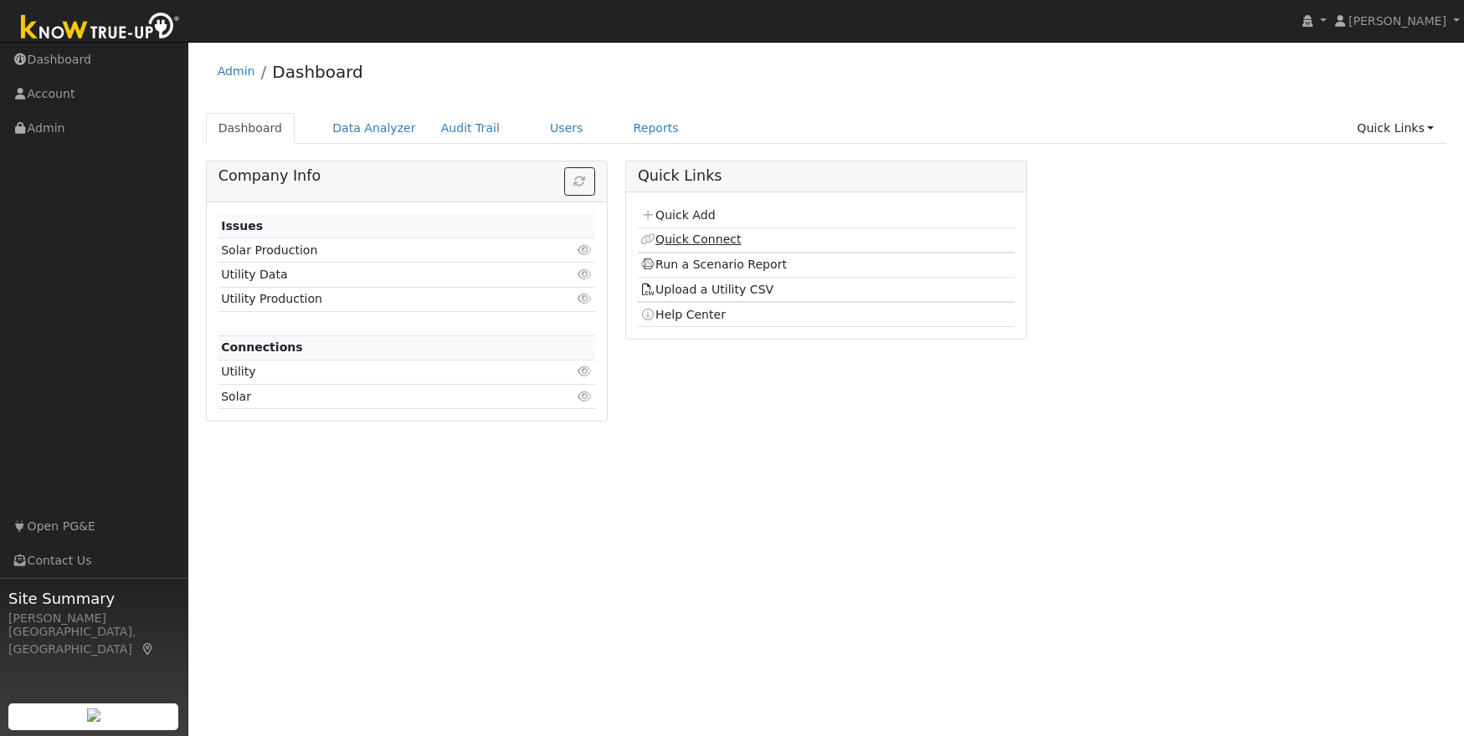
click at [712, 242] on link "Quick Connect" at bounding box center [690, 239] width 100 height 13
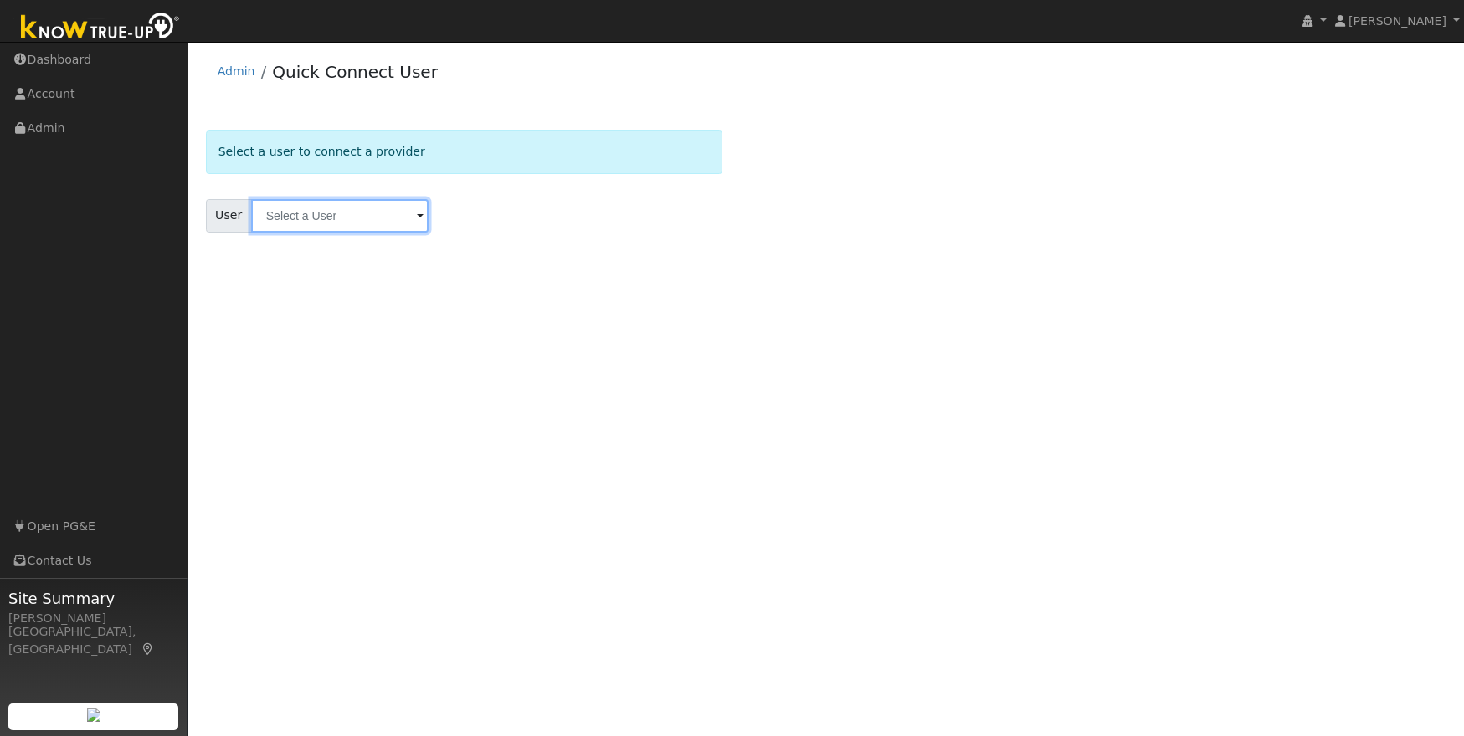
click at [282, 213] on input "text" at bounding box center [339, 215] width 177 height 33
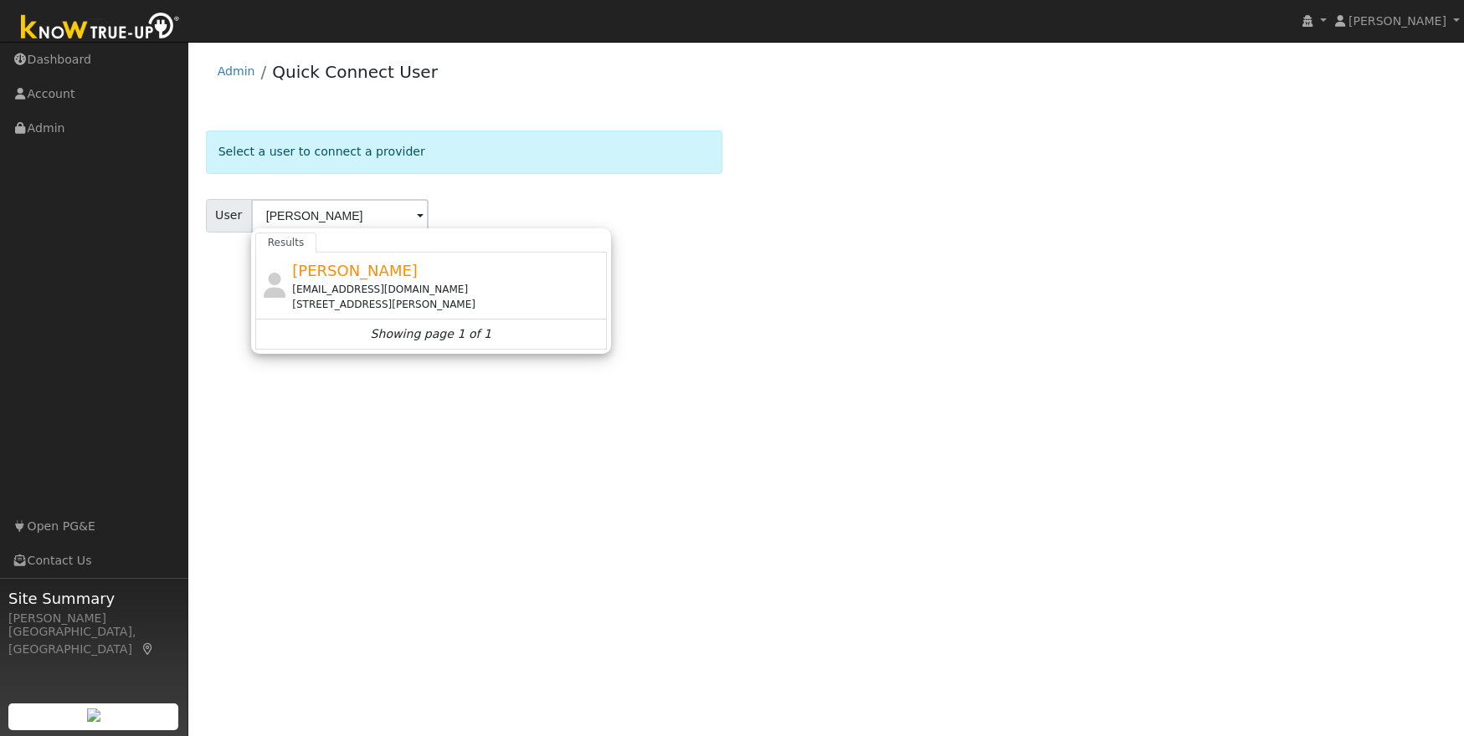
click at [337, 285] on div "[EMAIL_ADDRESS][DOMAIN_NAME]" at bounding box center [447, 289] width 310 height 15
type input "[PERSON_NAME]"
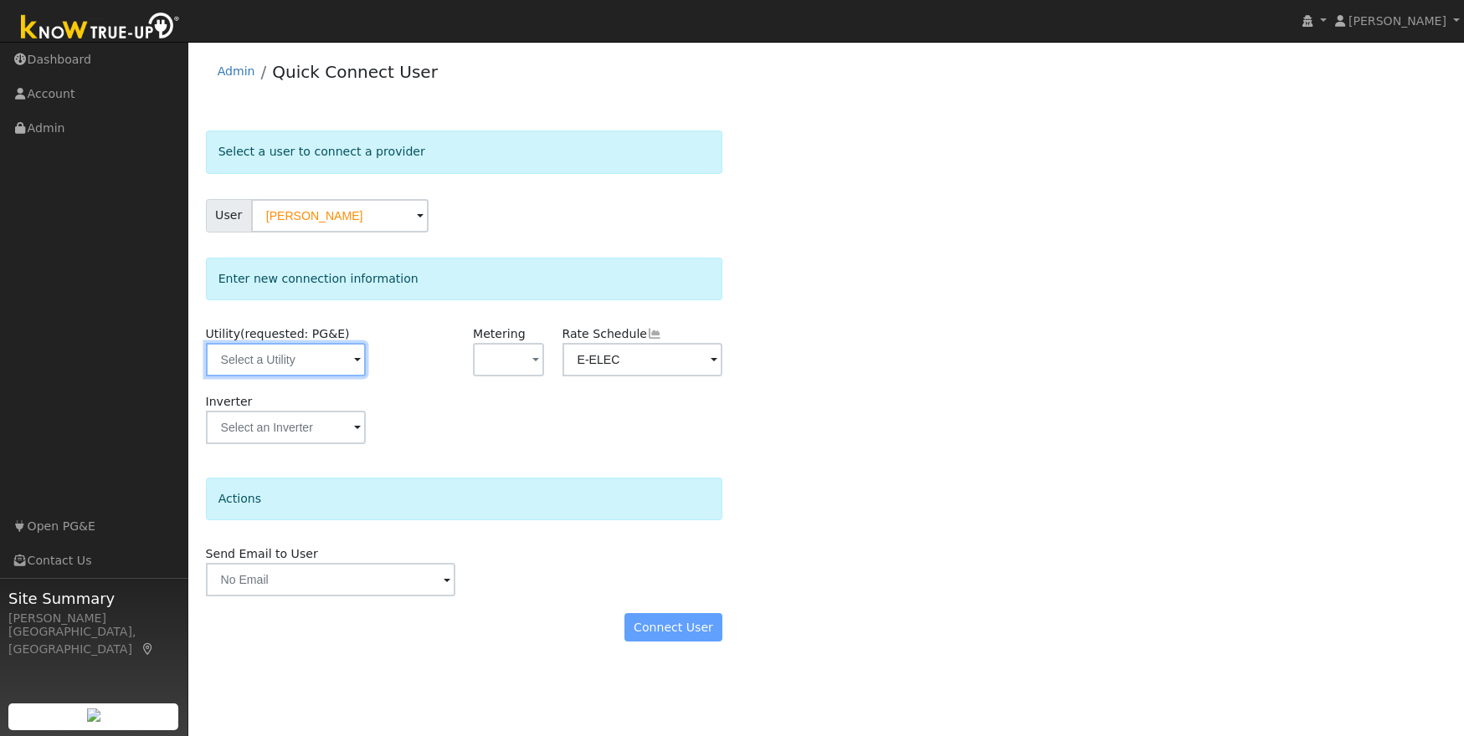
click at [317, 363] on input "text" at bounding box center [286, 359] width 161 height 33
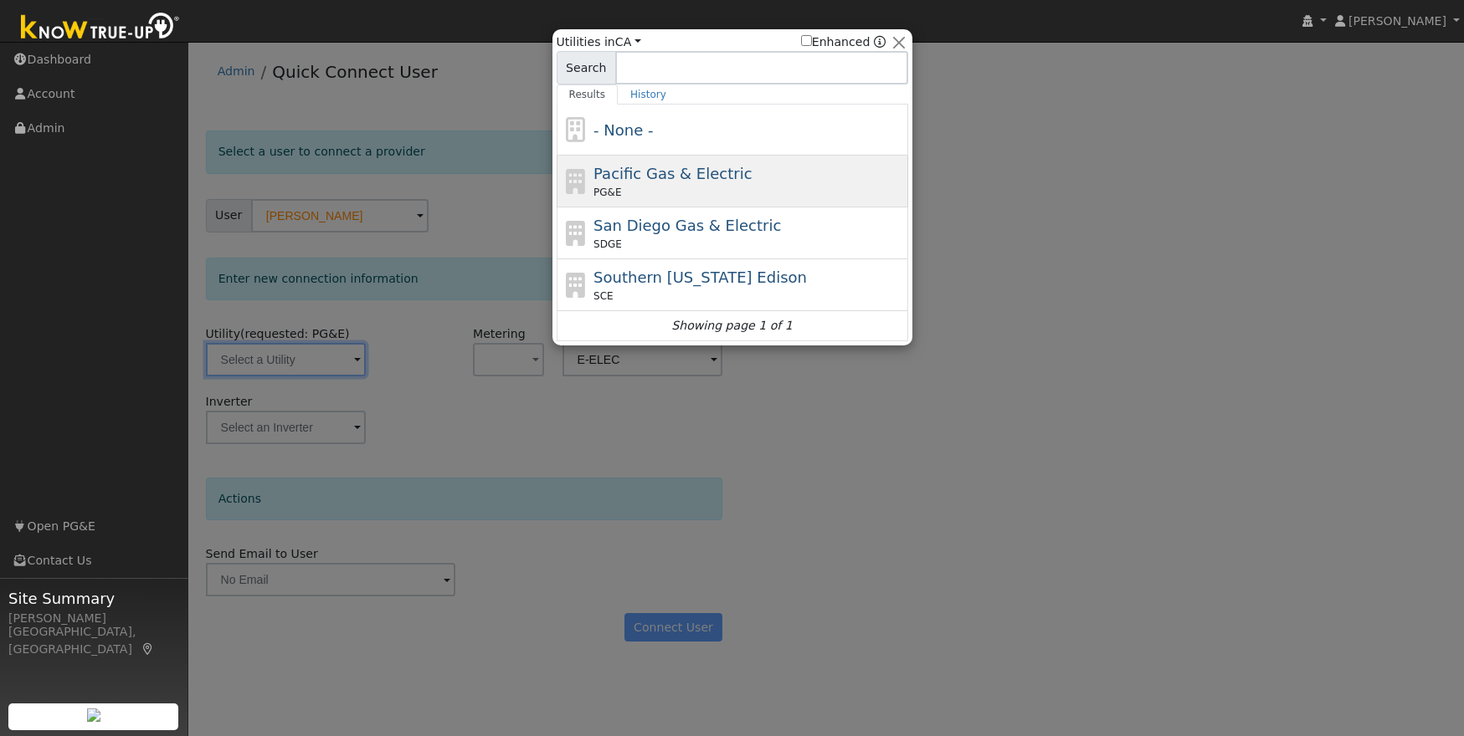
click at [742, 182] on div "Pacific Gas & Electric PG&E" at bounding box center [748, 181] width 310 height 38
type input "PG&E"
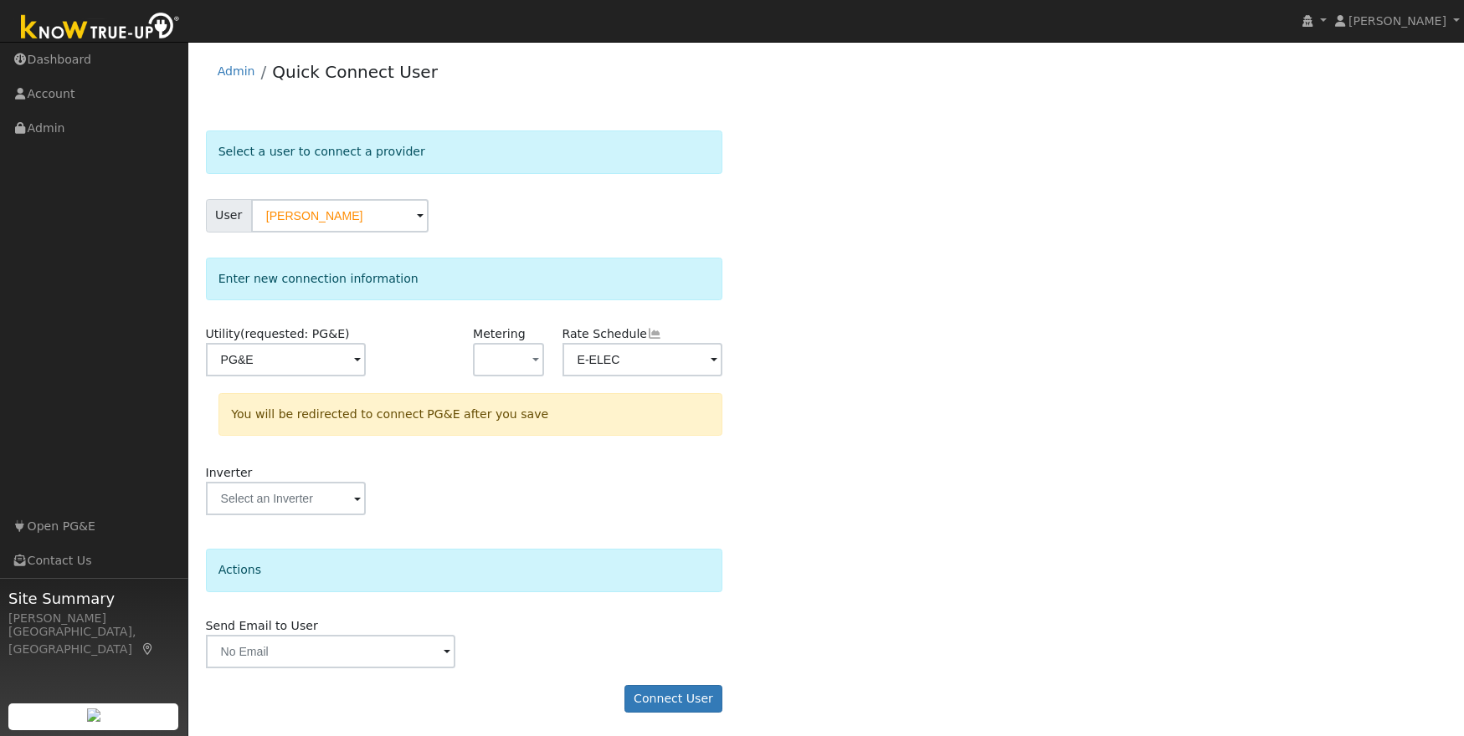
scroll to position [2, 0]
click at [361, 361] on span at bounding box center [357, 359] width 7 height 19
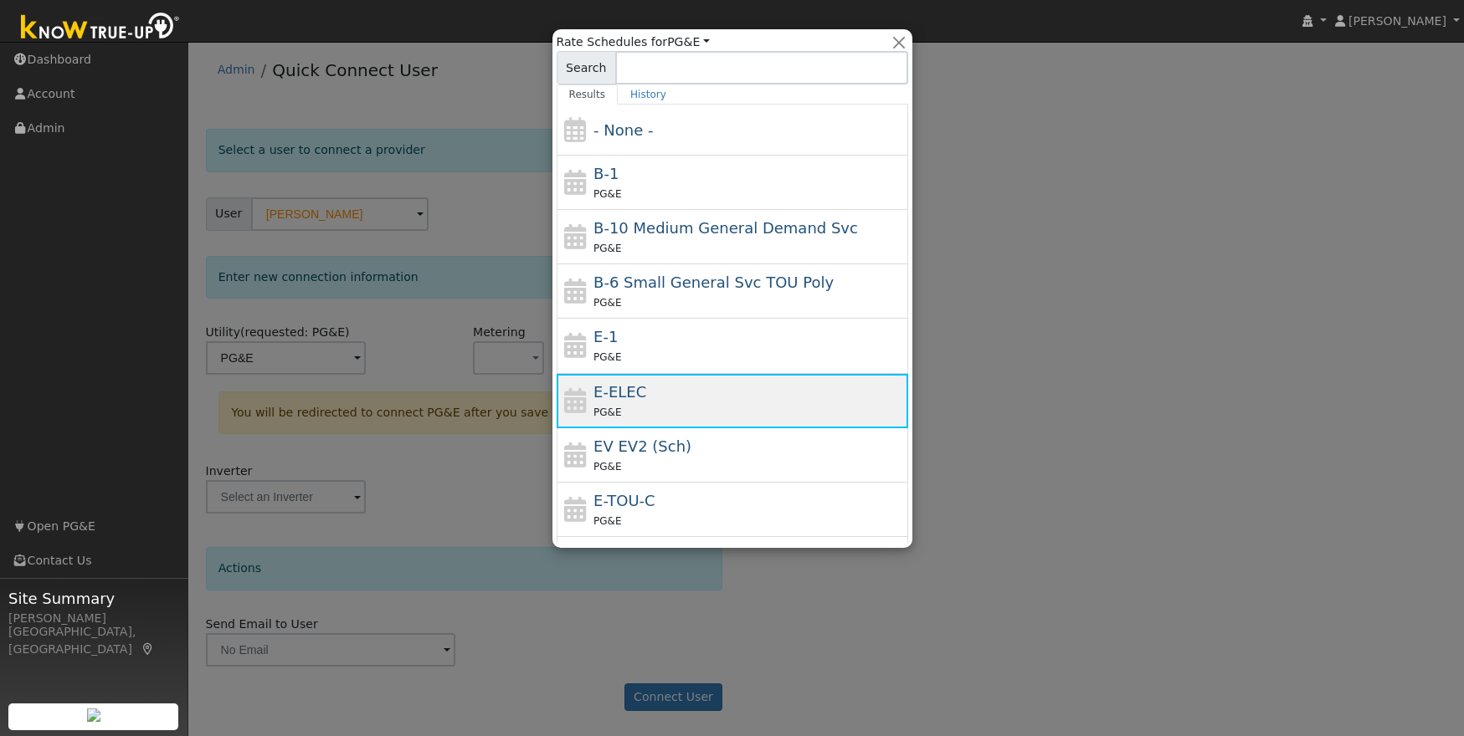
click at [615, 392] on span "E-ELEC" at bounding box center [619, 392] width 53 height 18
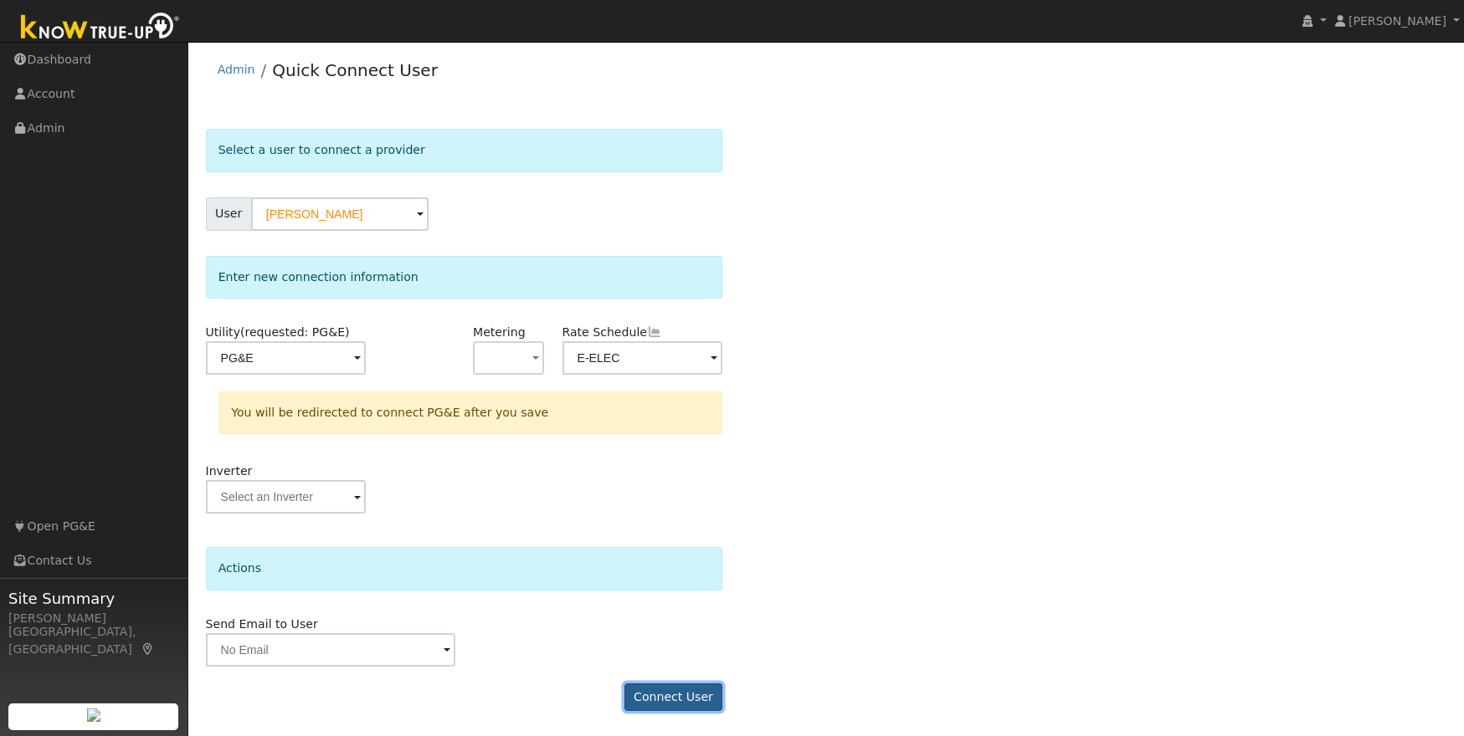
click at [654, 699] on button "Connect User" at bounding box center [673, 698] width 99 height 28
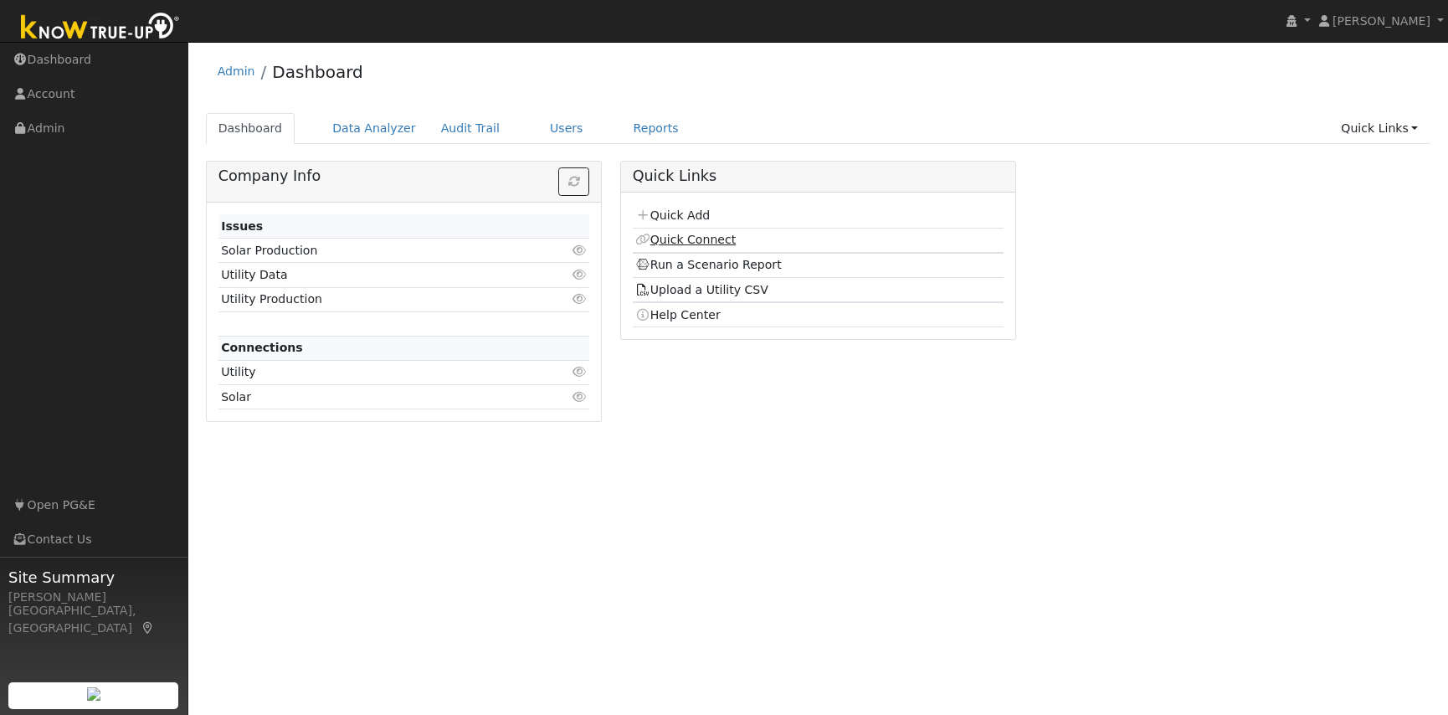
click at [704, 236] on link "Quick Connect" at bounding box center [685, 239] width 100 height 13
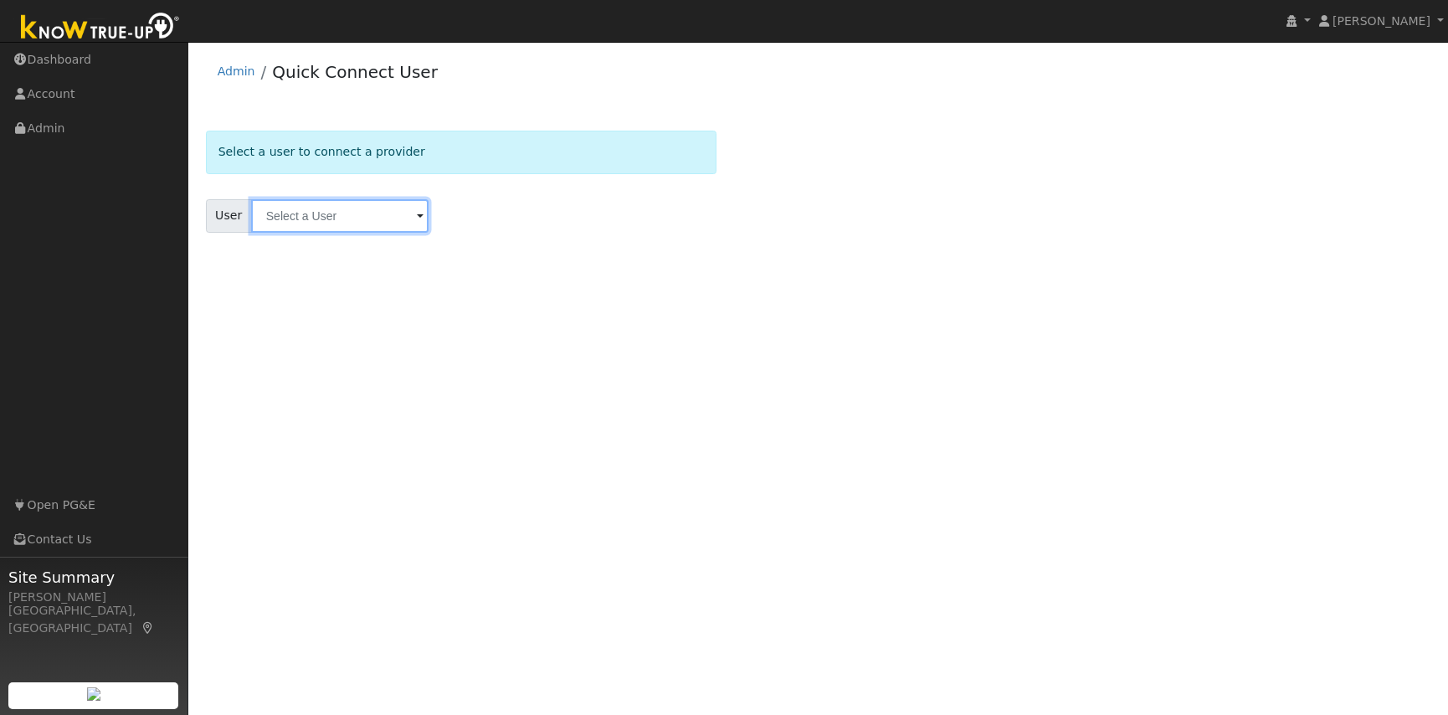
click at [293, 223] on input "text" at bounding box center [339, 215] width 177 height 33
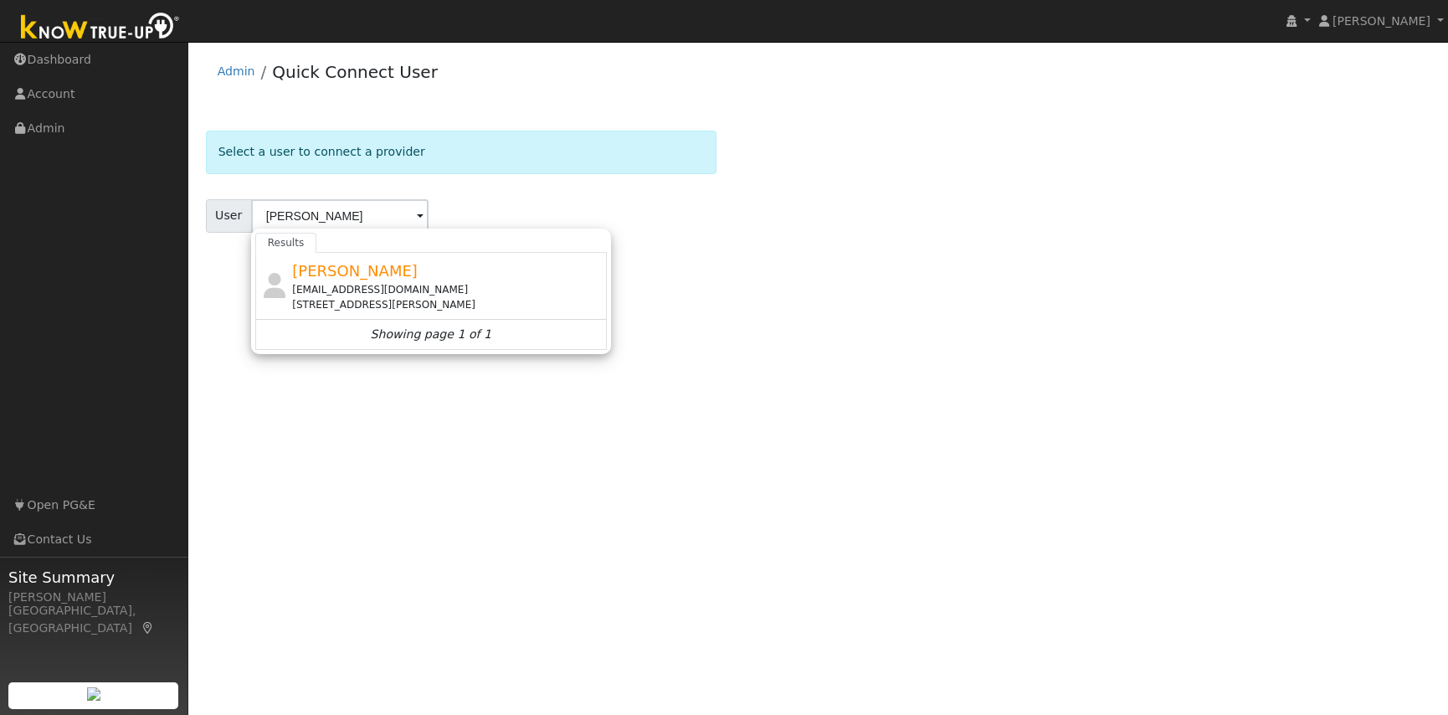
click at [380, 290] on div "[EMAIL_ADDRESS][DOMAIN_NAME]" at bounding box center [447, 289] width 310 height 15
type input "[PERSON_NAME]"
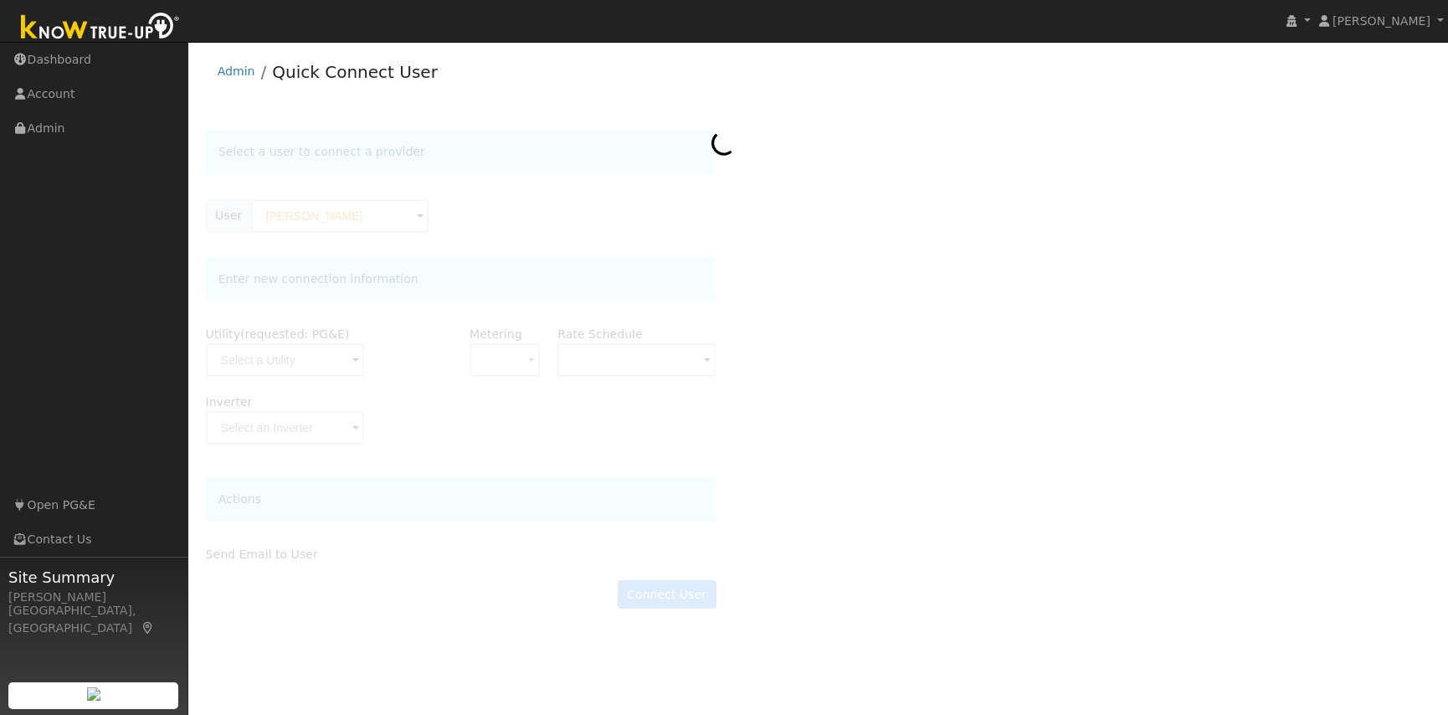
type input "E-ELEC"
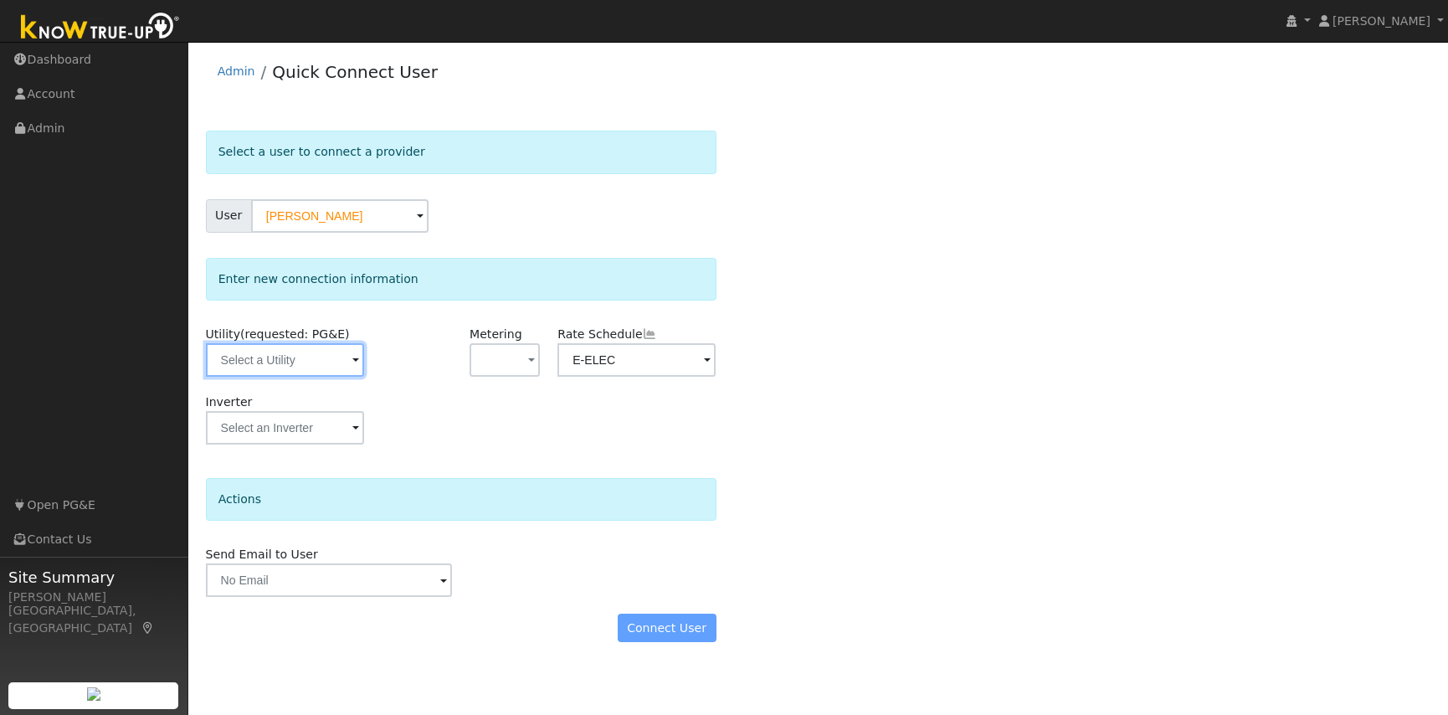
click at [331, 367] on input "text" at bounding box center [285, 359] width 158 height 33
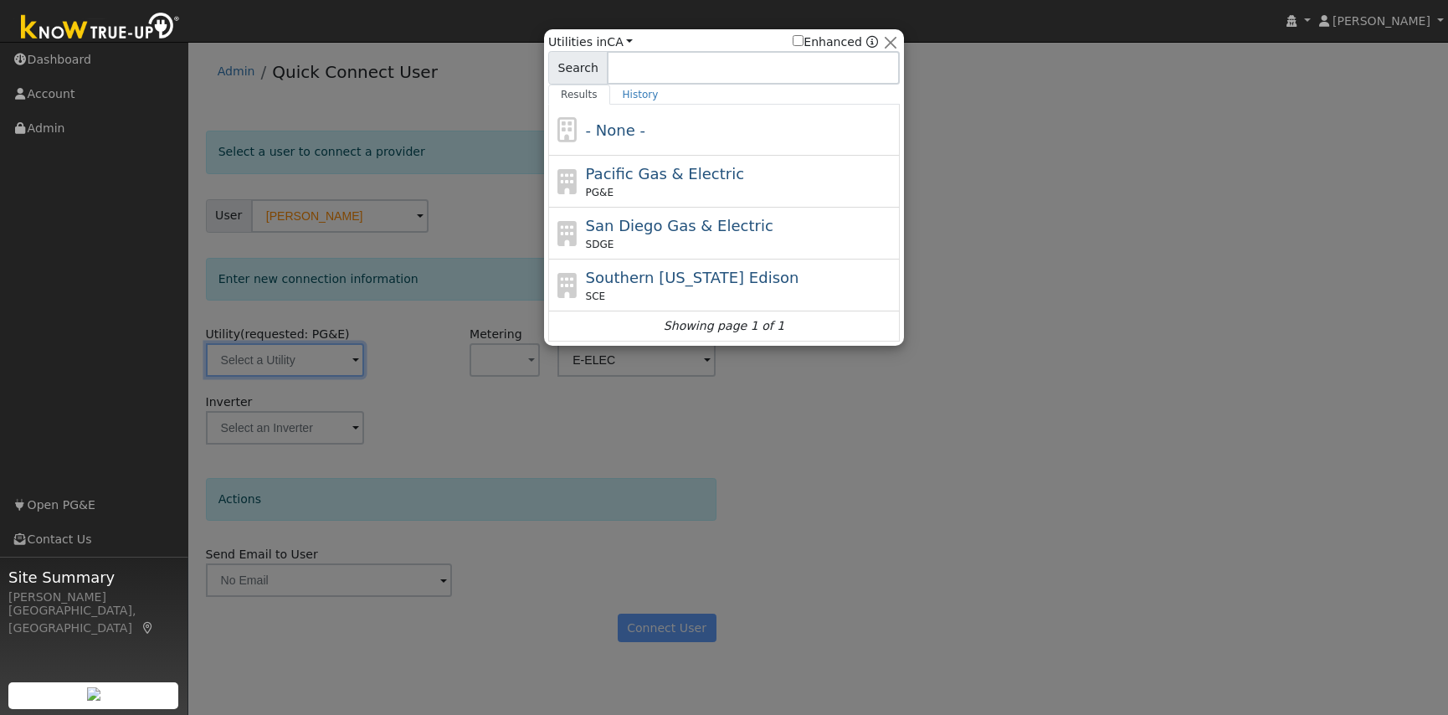
drag, startPoint x: 629, startPoint y: 194, endPoint x: 618, endPoint y: 189, distance: 12.7
click at [629, 192] on div "PG&E" at bounding box center [741, 192] width 310 height 15
type input "PG&E"
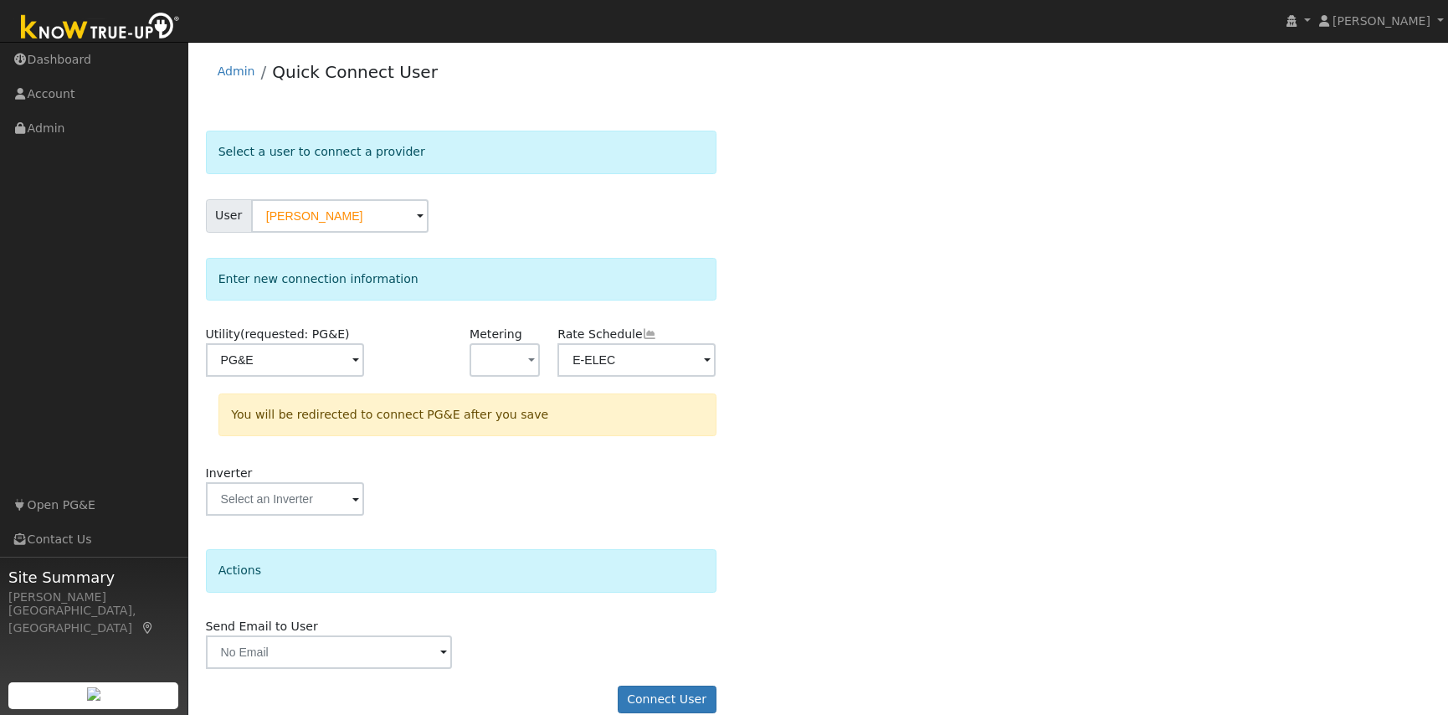
click at [777, 415] on div "Select a user to connect a provider User [PERSON_NAME] Account Default Account …" at bounding box center [818, 430] width 1225 height 599
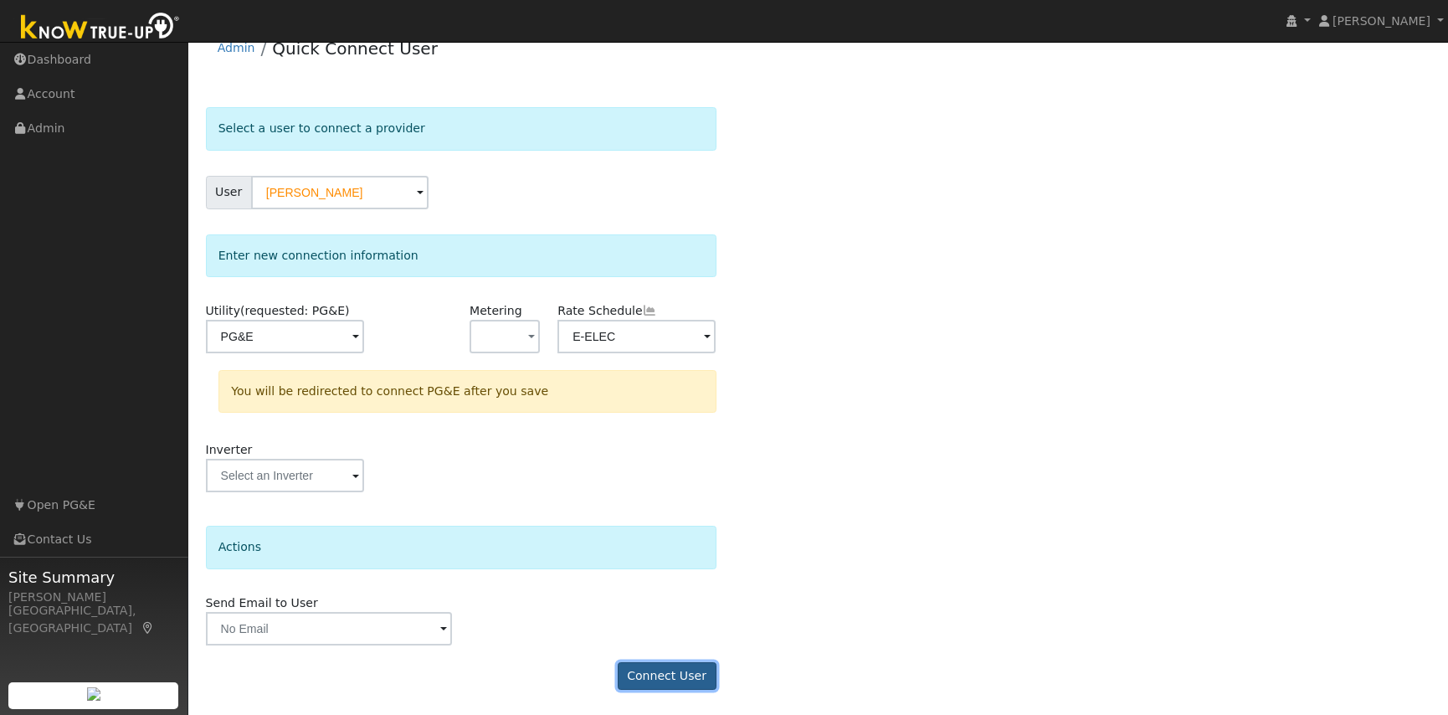
click at [654, 677] on button "Connect User" at bounding box center [667, 676] width 99 height 28
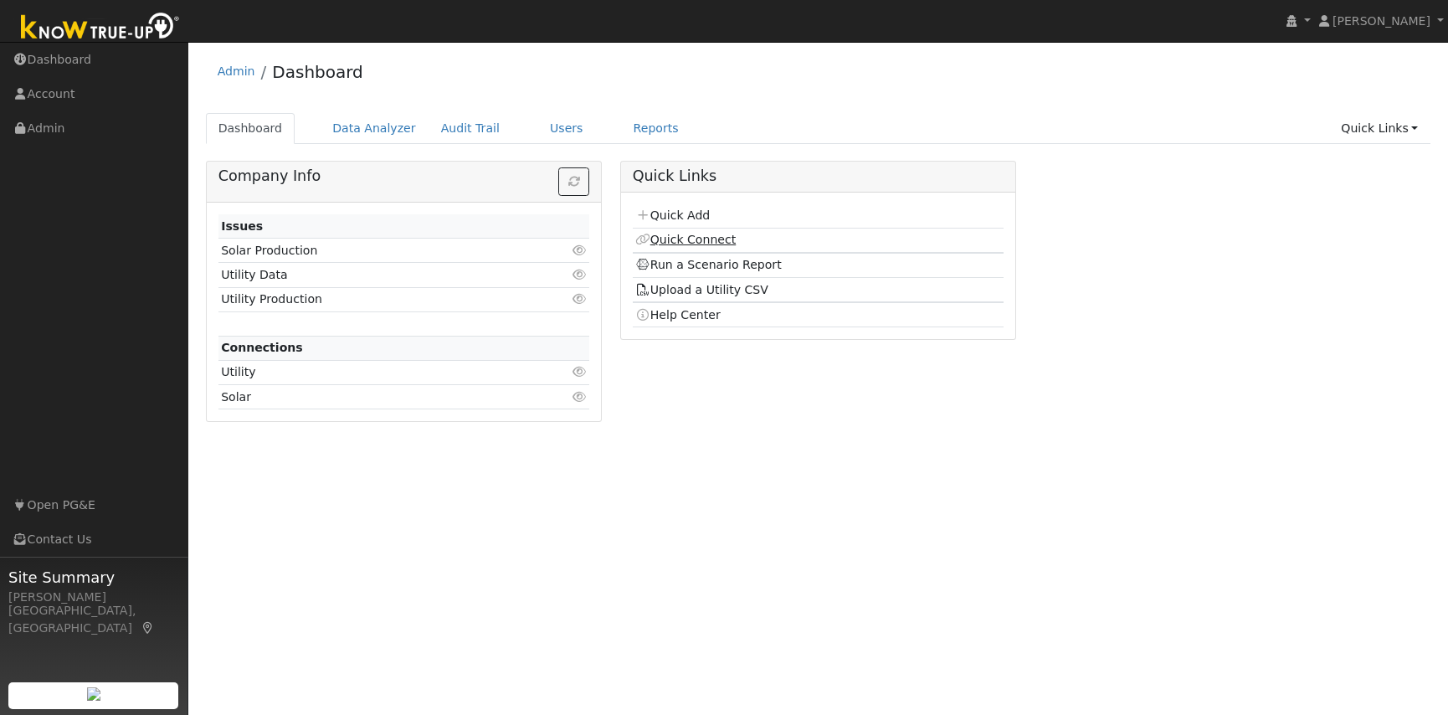
click at [692, 237] on link "Quick Connect" at bounding box center [685, 239] width 100 height 13
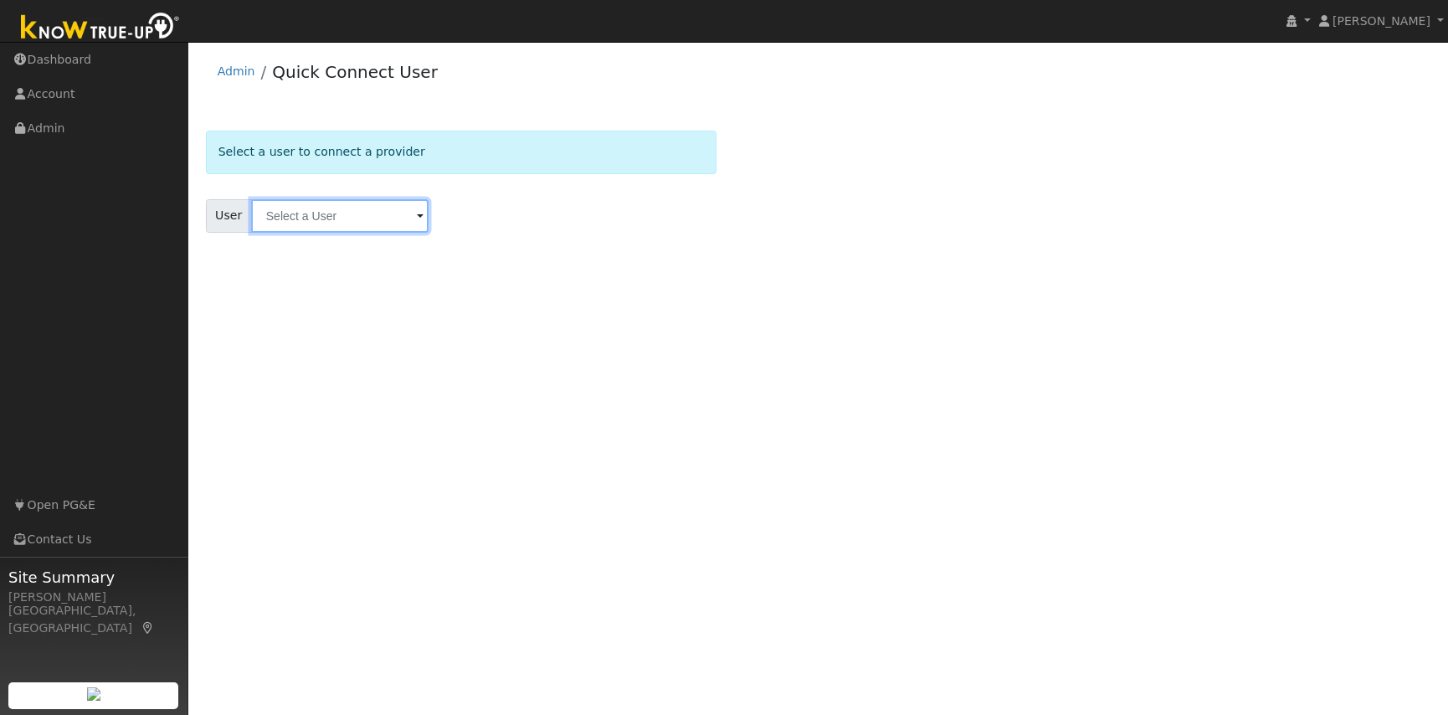
click at [311, 216] on input "text" at bounding box center [339, 215] width 177 height 33
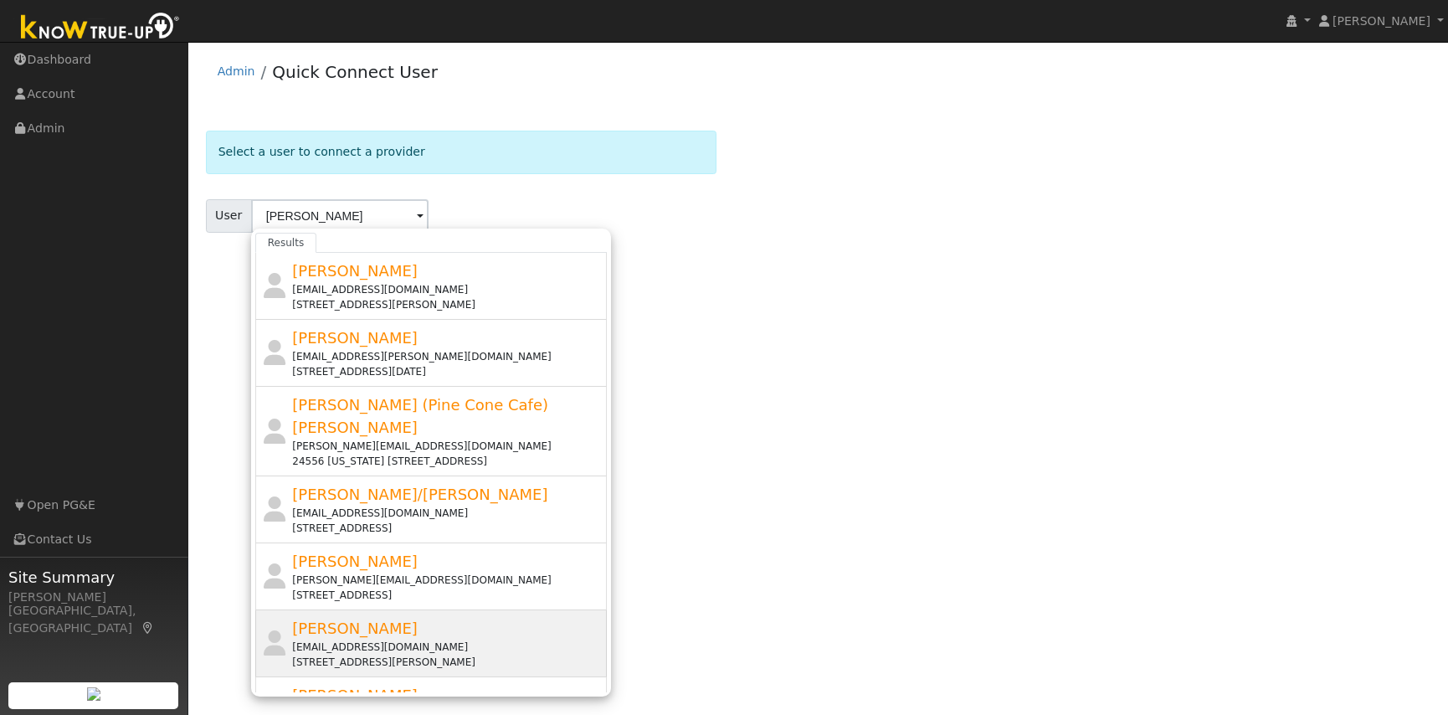
click at [358, 639] on div "[EMAIL_ADDRESS][DOMAIN_NAME]" at bounding box center [447, 646] width 310 height 15
type input "[PERSON_NAME]"
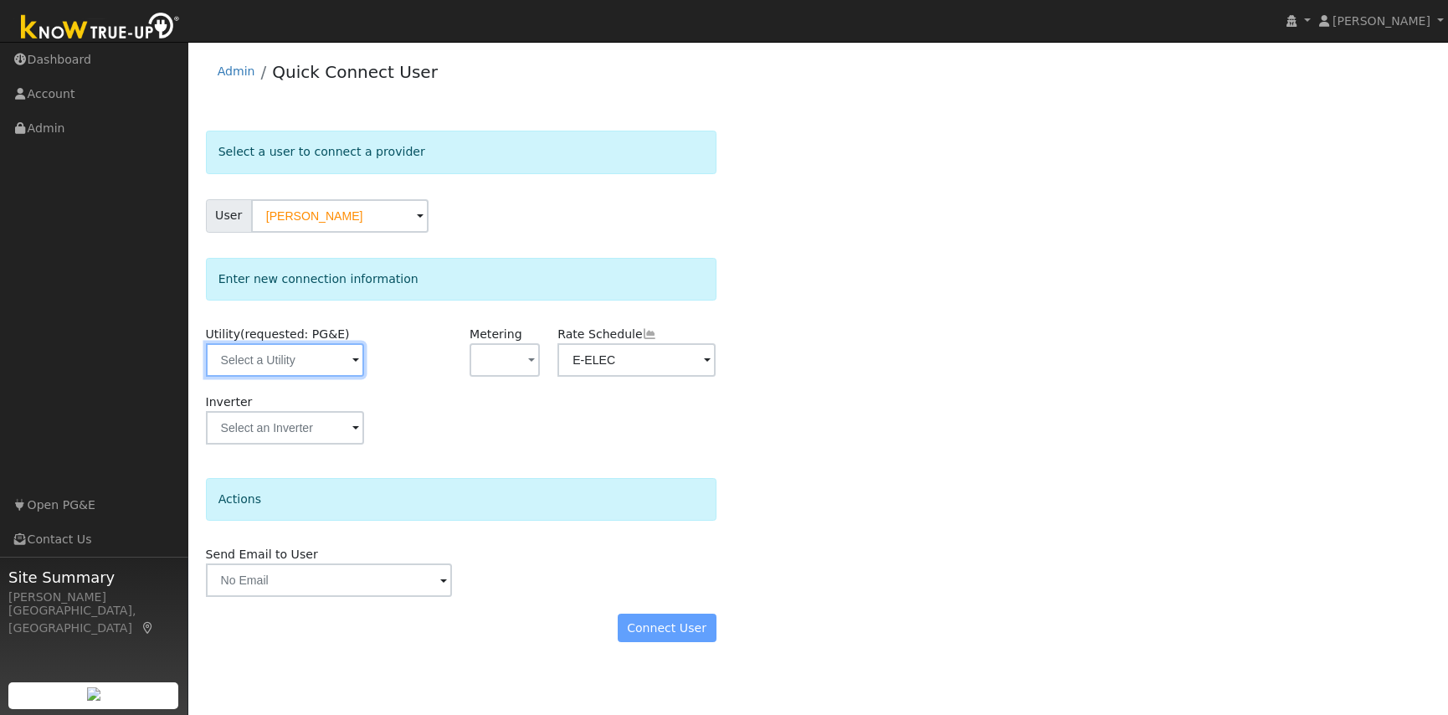
click at [267, 366] on input "text" at bounding box center [285, 359] width 158 height 33
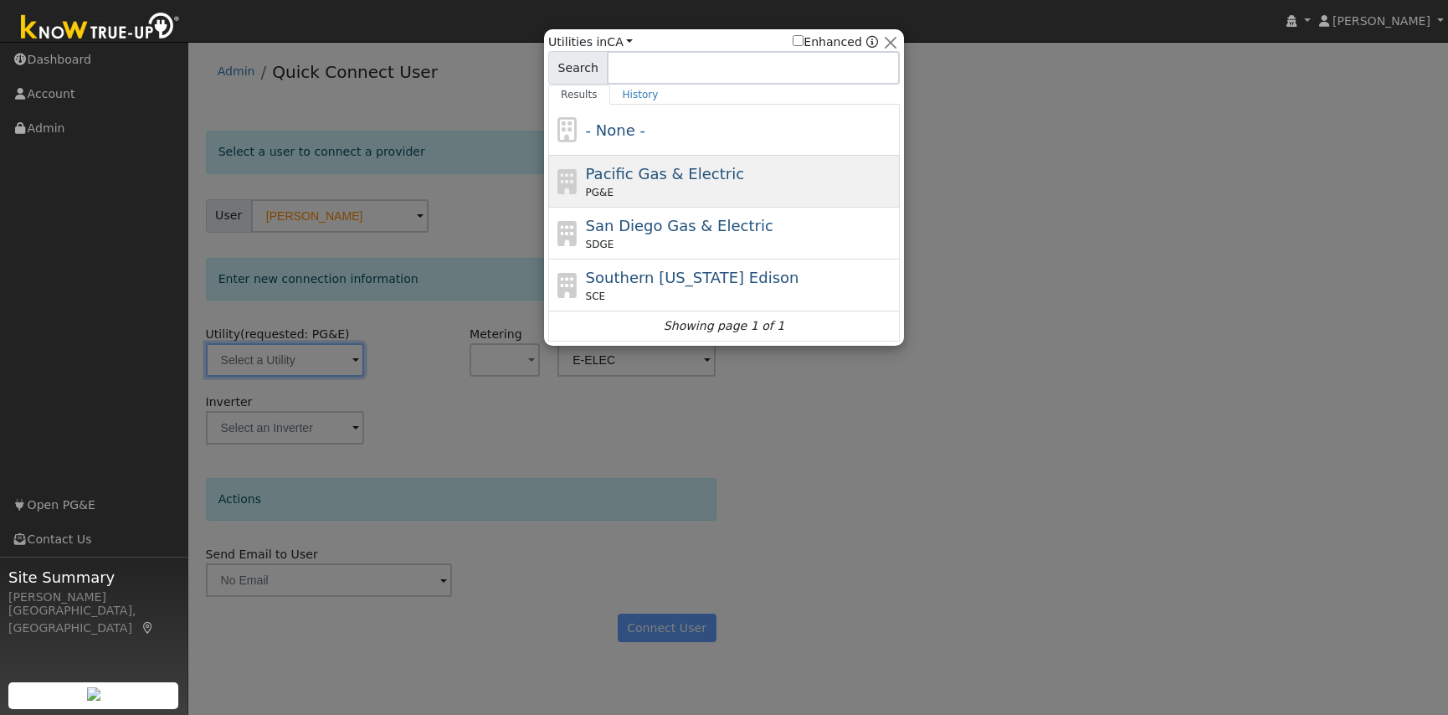
click at [774, 191] on div "PG&E" at bounding box center [741, 192] width 310 height 15
type input "PG&E"
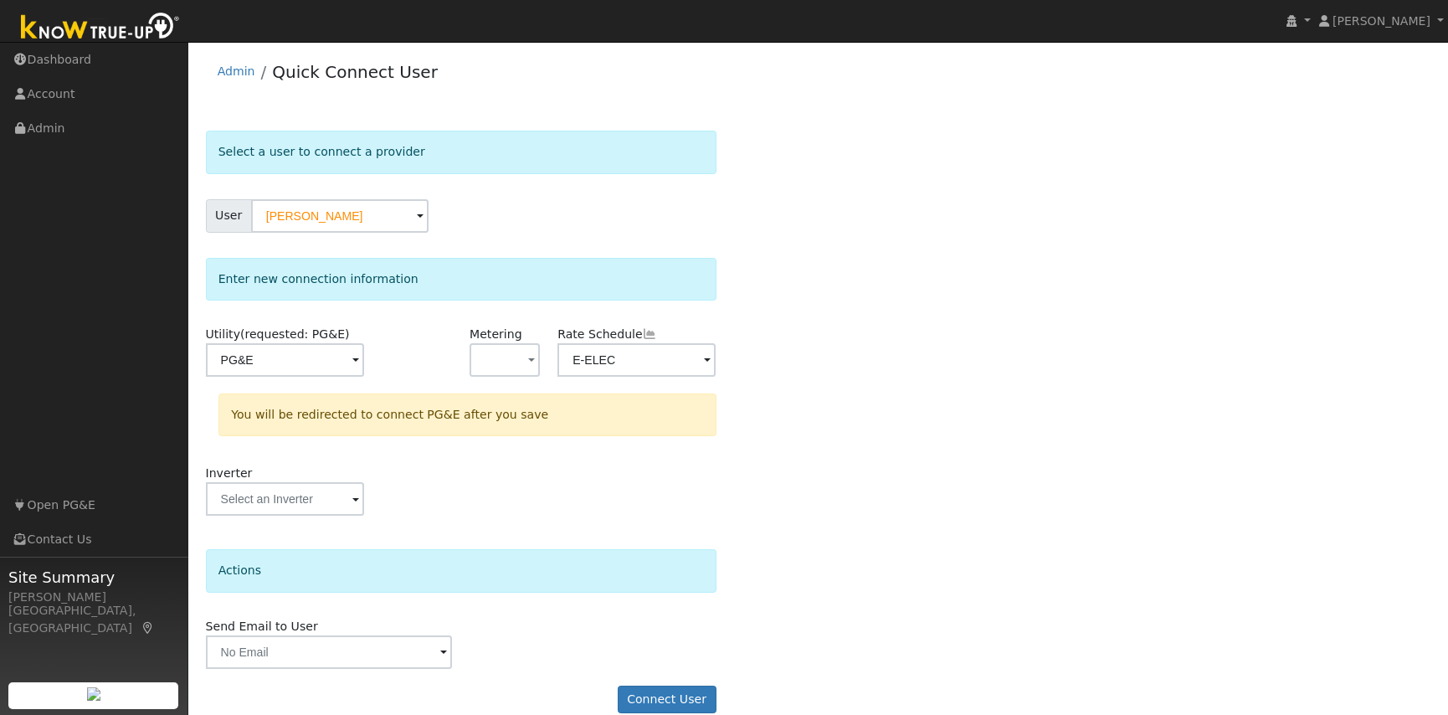
scroll to position [23, 0]
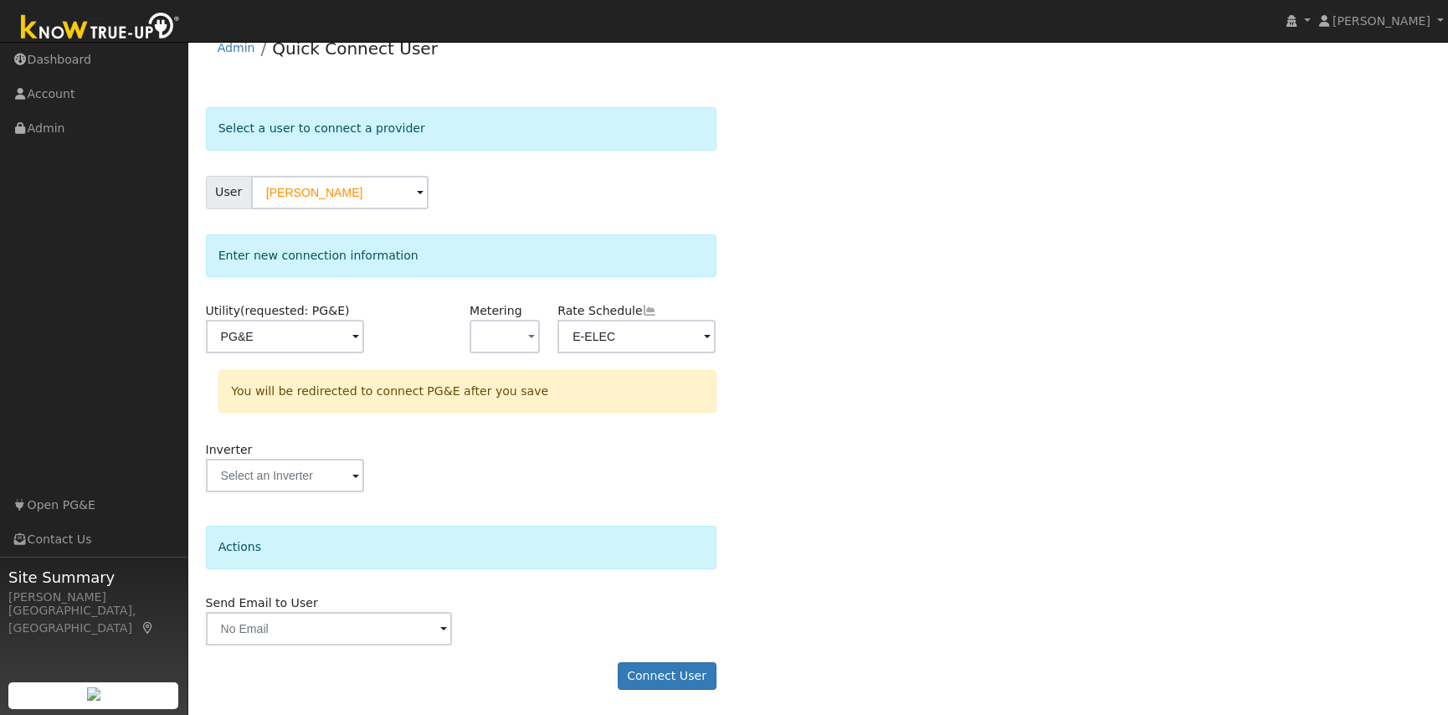
click at [754, 335] on div "Select a user to connect a provider User [PERSON_NAME] Account Default Account …" at bounding box center [818, 406] width 1225 height 599
click at [654, 676] on button "Connect User" at bounding box center [667, 676] width 99 height 28
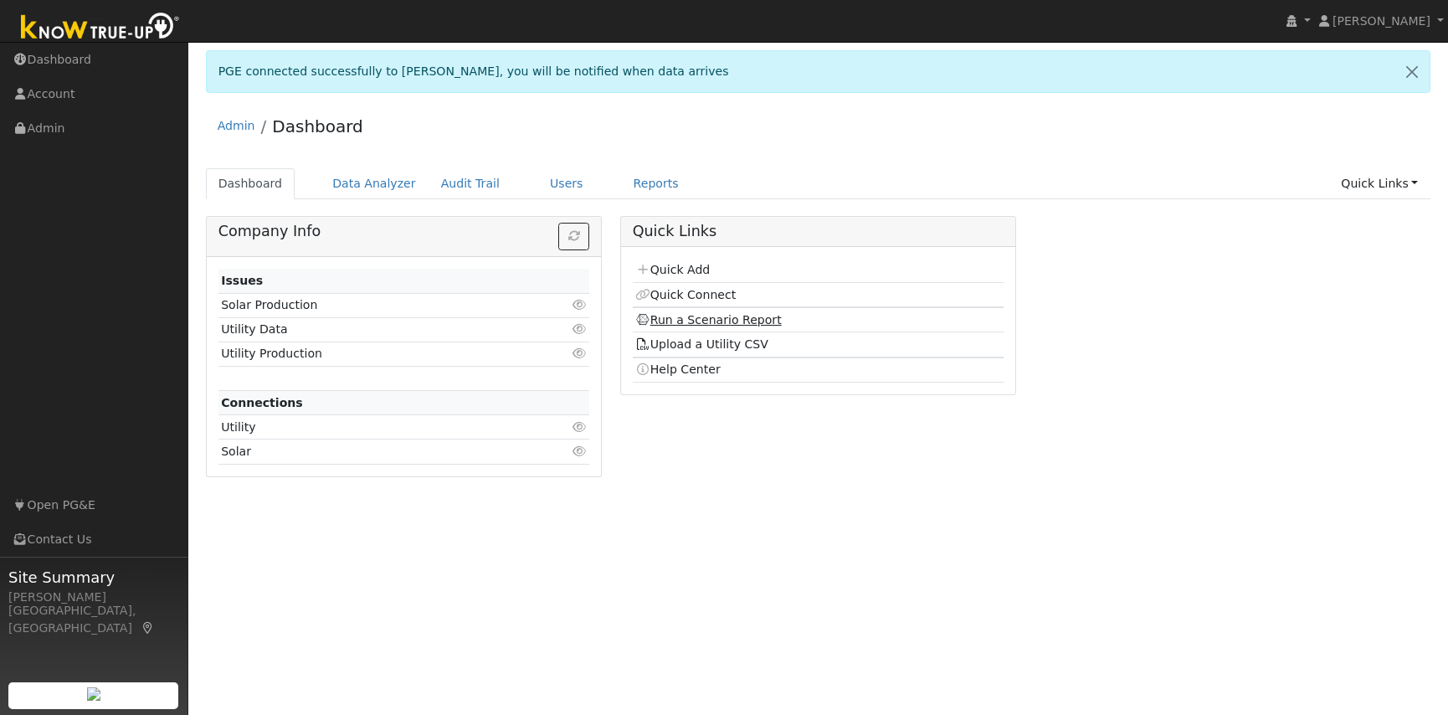
click at [721, 321] on link "Run a Scenario Report" at bounding box center [708, 319] width 146 height 13
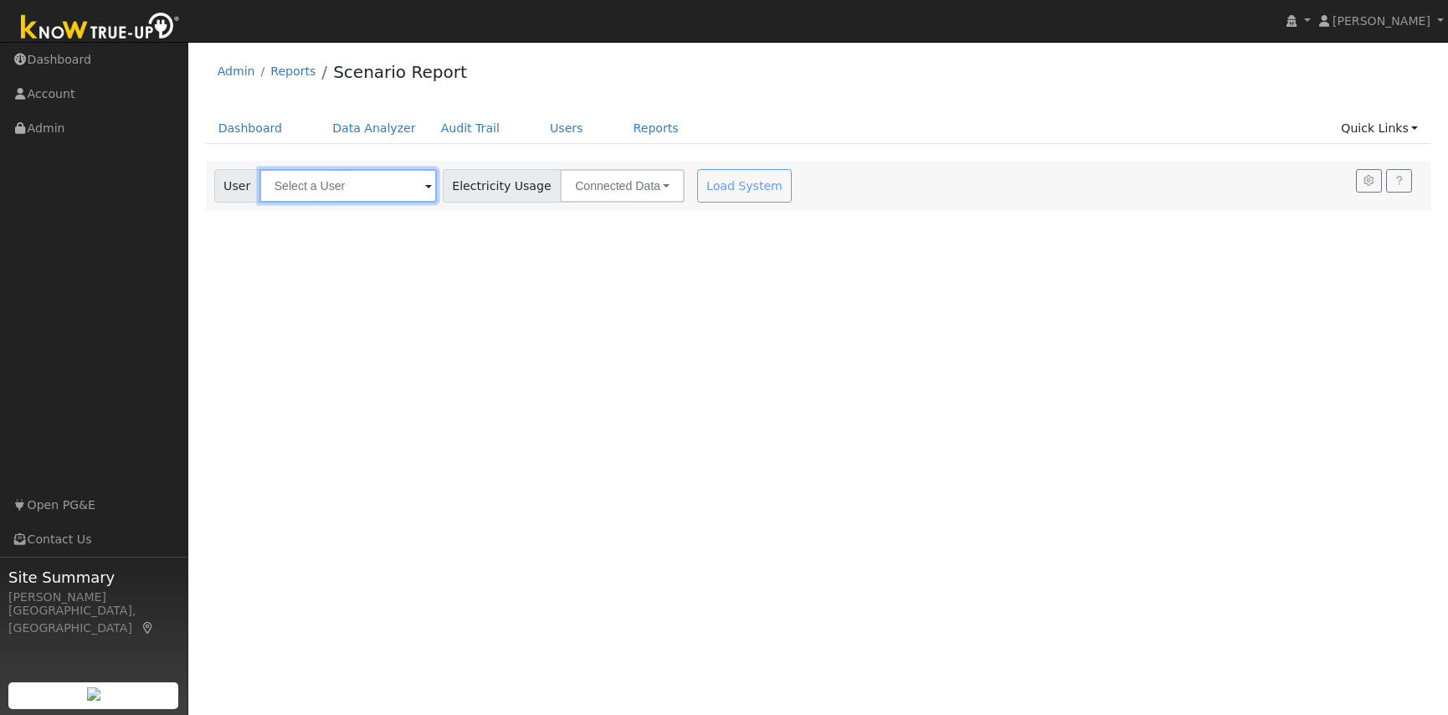
click at [362, 182] on input "text" at bounding box center [347, 185] width 177 height 33
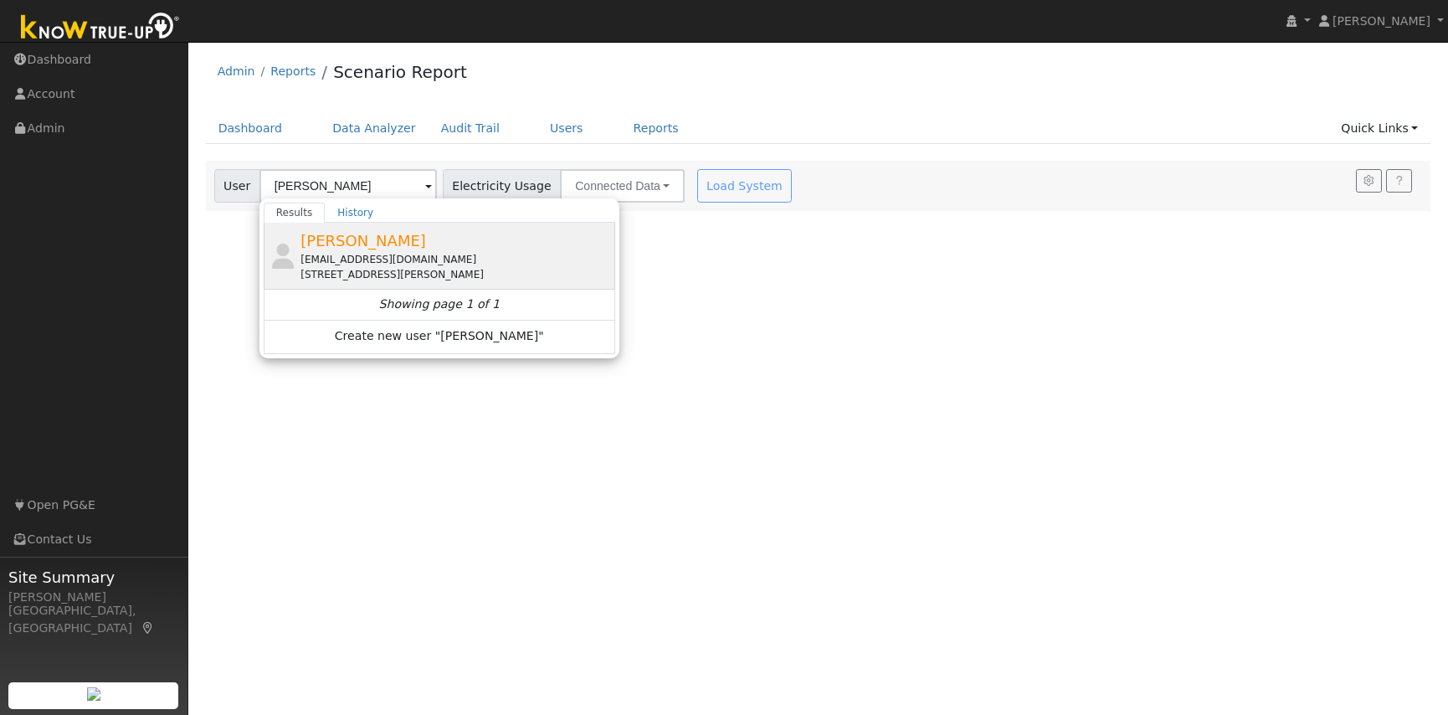
click at [407, 243] on div "[PERSON_NAME] [EMAIL_ADDRESS][DOMAIN_NAME] [STREET_ADDRESS][PERSON_NAME]" at bounding box center [455, 255] width 310 height 53
type input "[PERSON_NAME]"
